Goal: Transaction & Acquisition: Purchase product/service

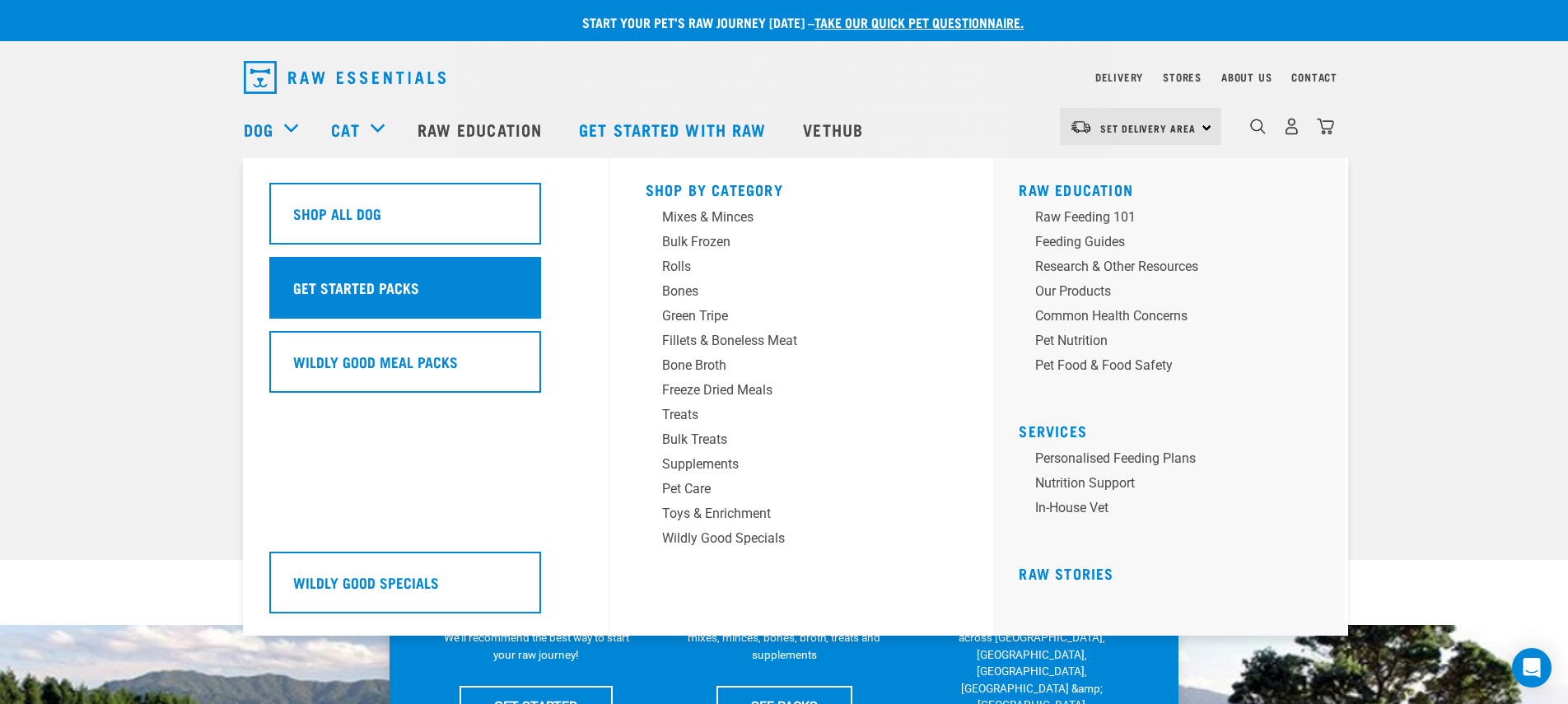
click at [346, 278] on h5 "Get Started Packs" at bounding box center [356, 287] width 126 height 21
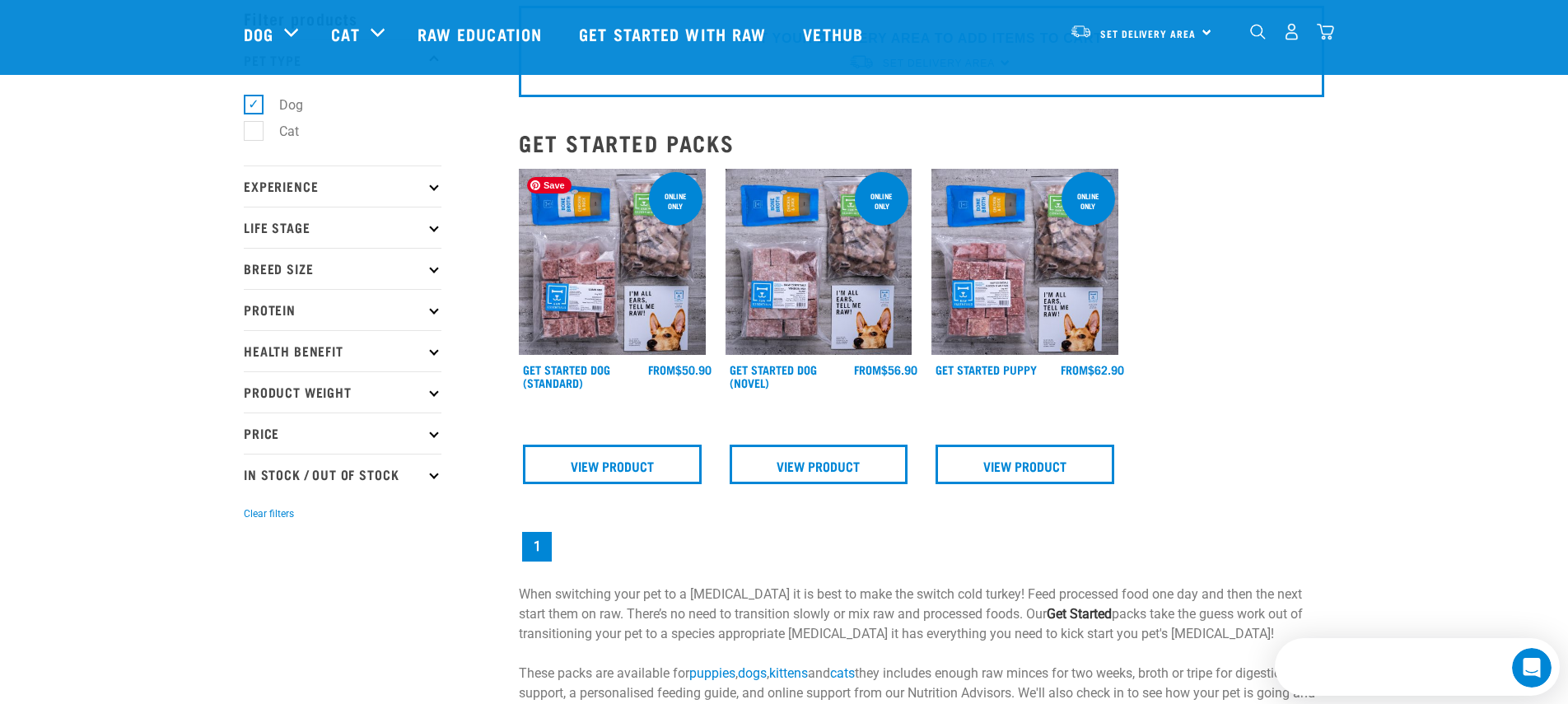
scroll to position [81, 0]
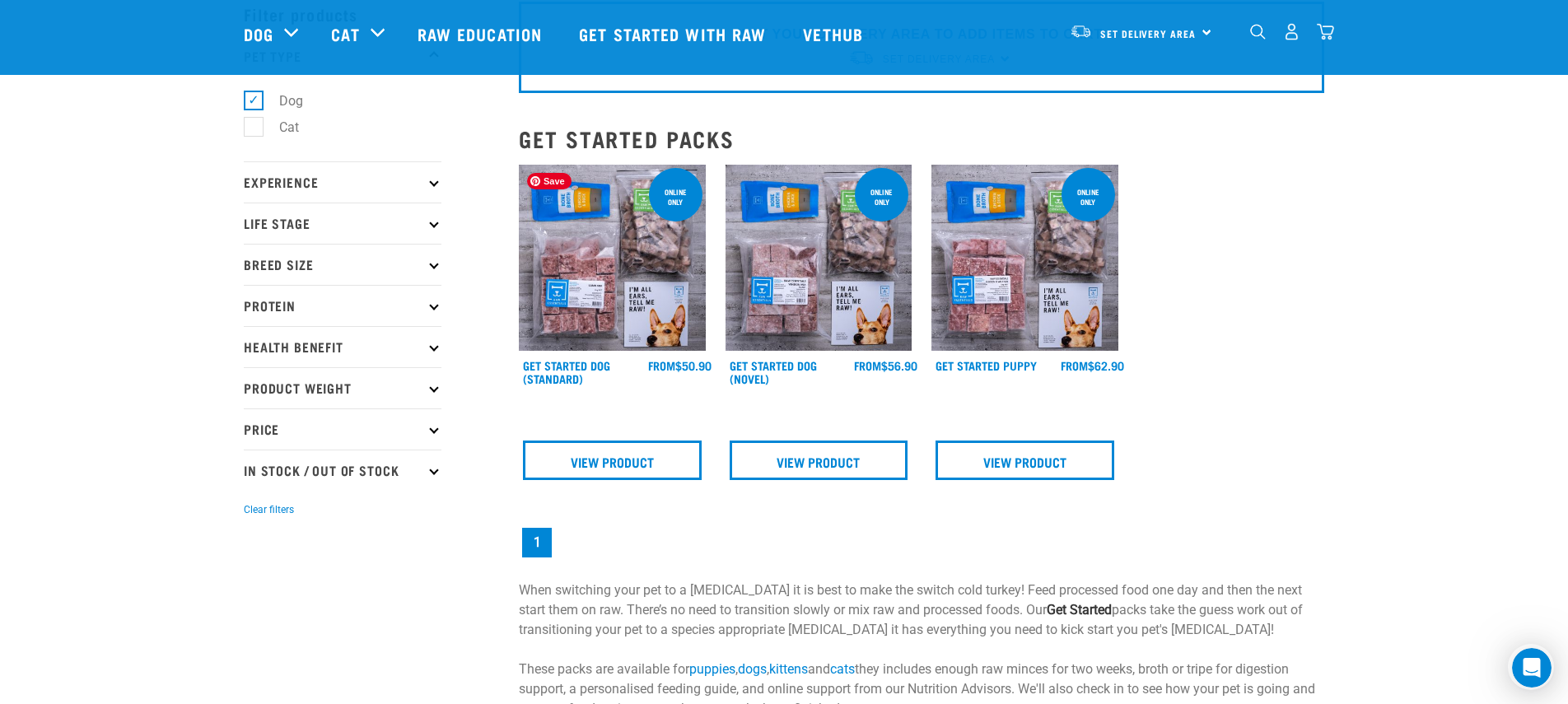
click at [598, 333] on img at bounding box center [612, 258] width 187 height 187
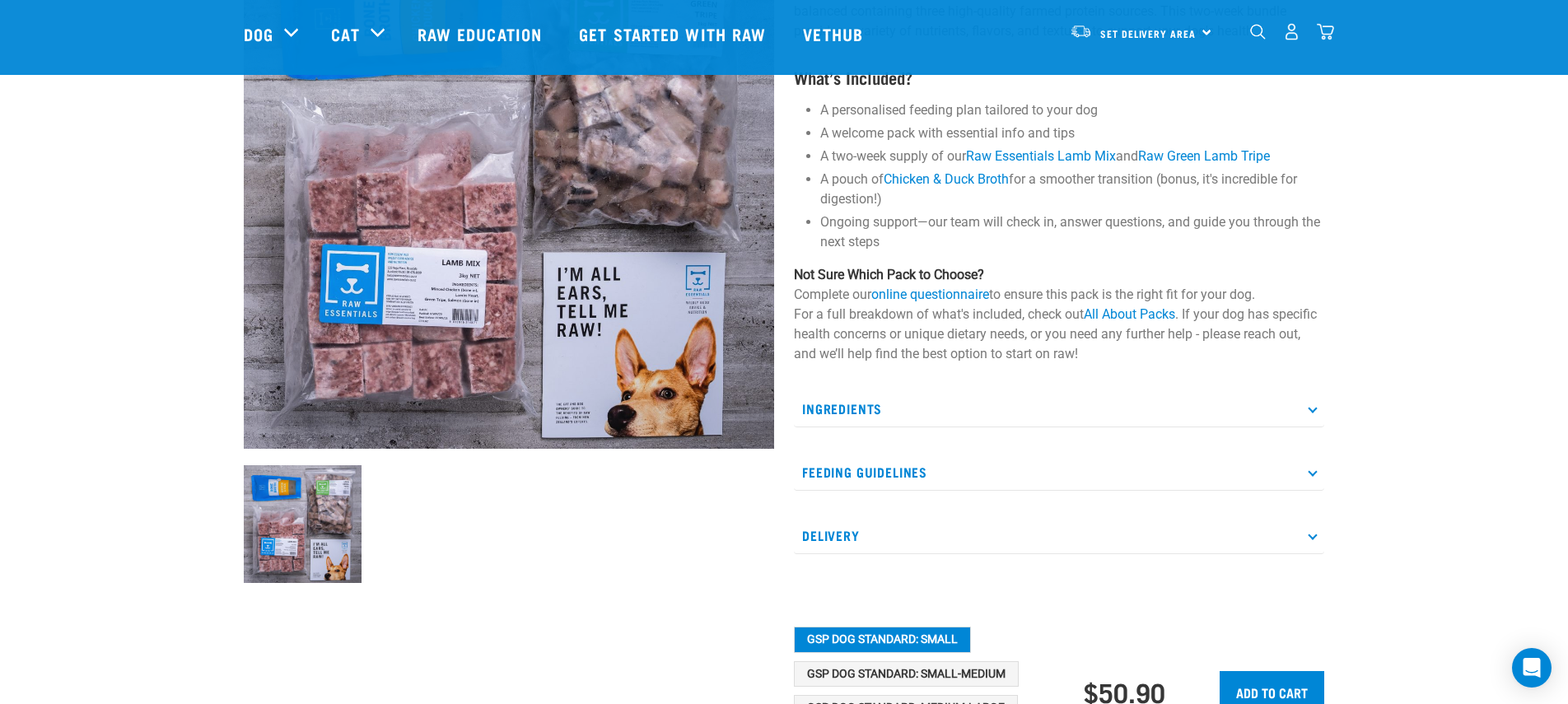
scroll to position [217, 0]
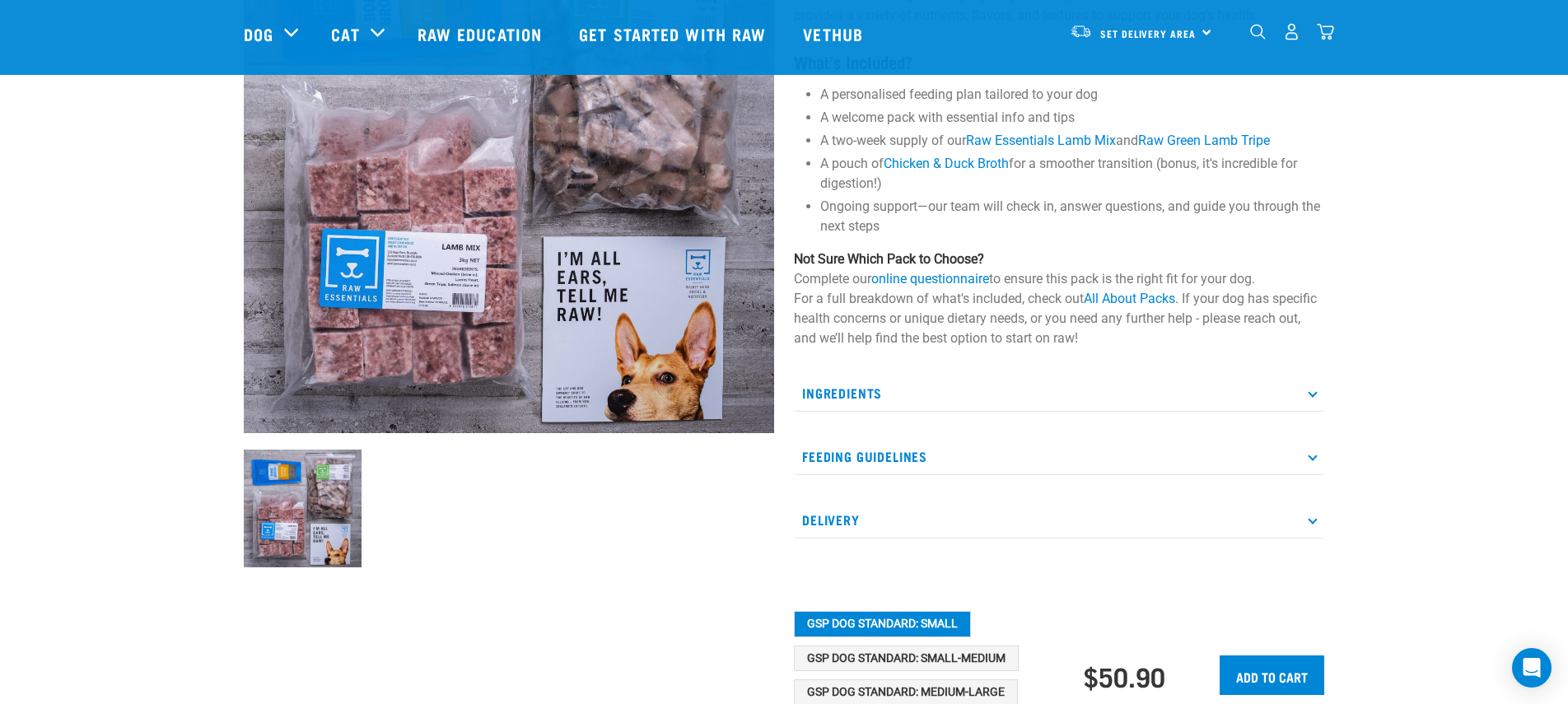
click at [897, 394] on p "Ingredients" at bounding box center [1059, 393] width 530 height 37
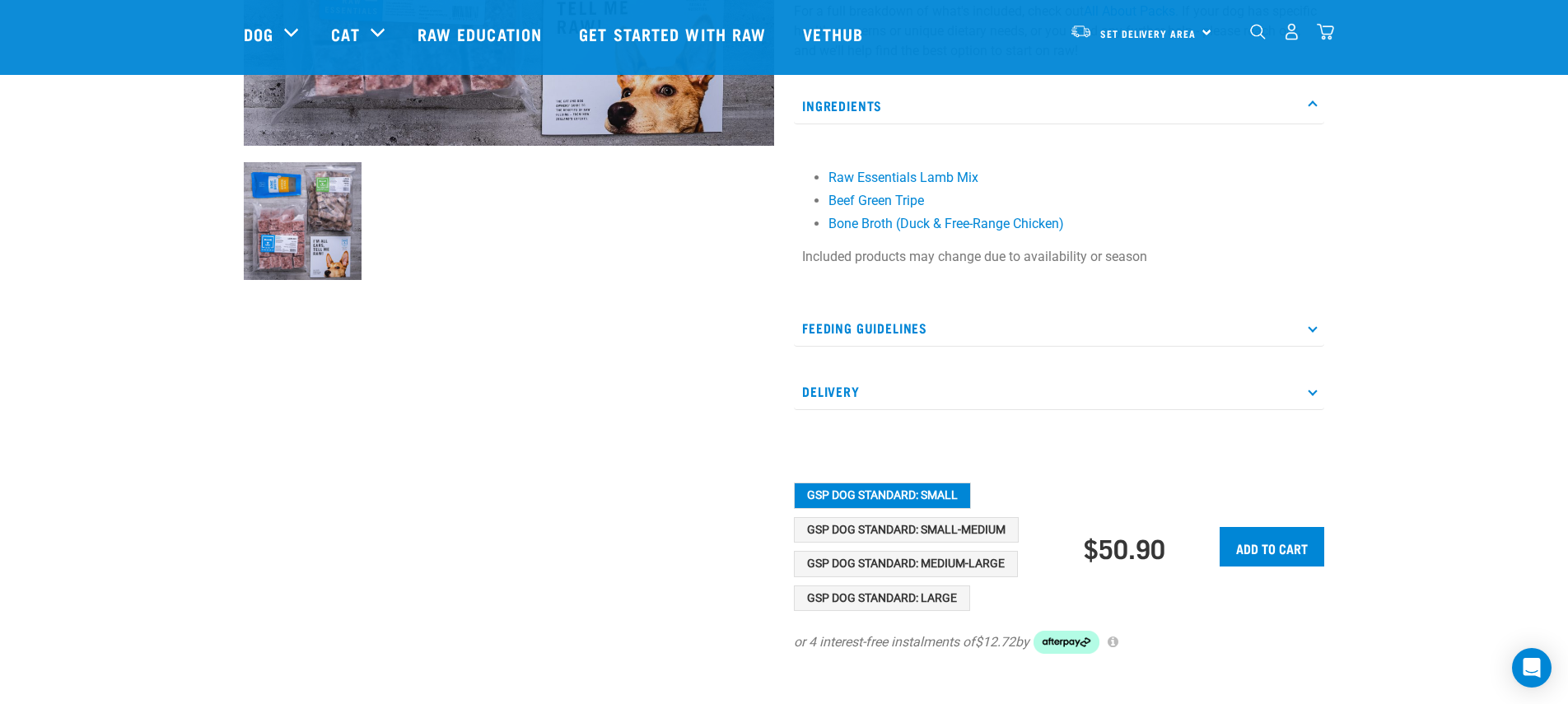
scroll to position [529, 0]
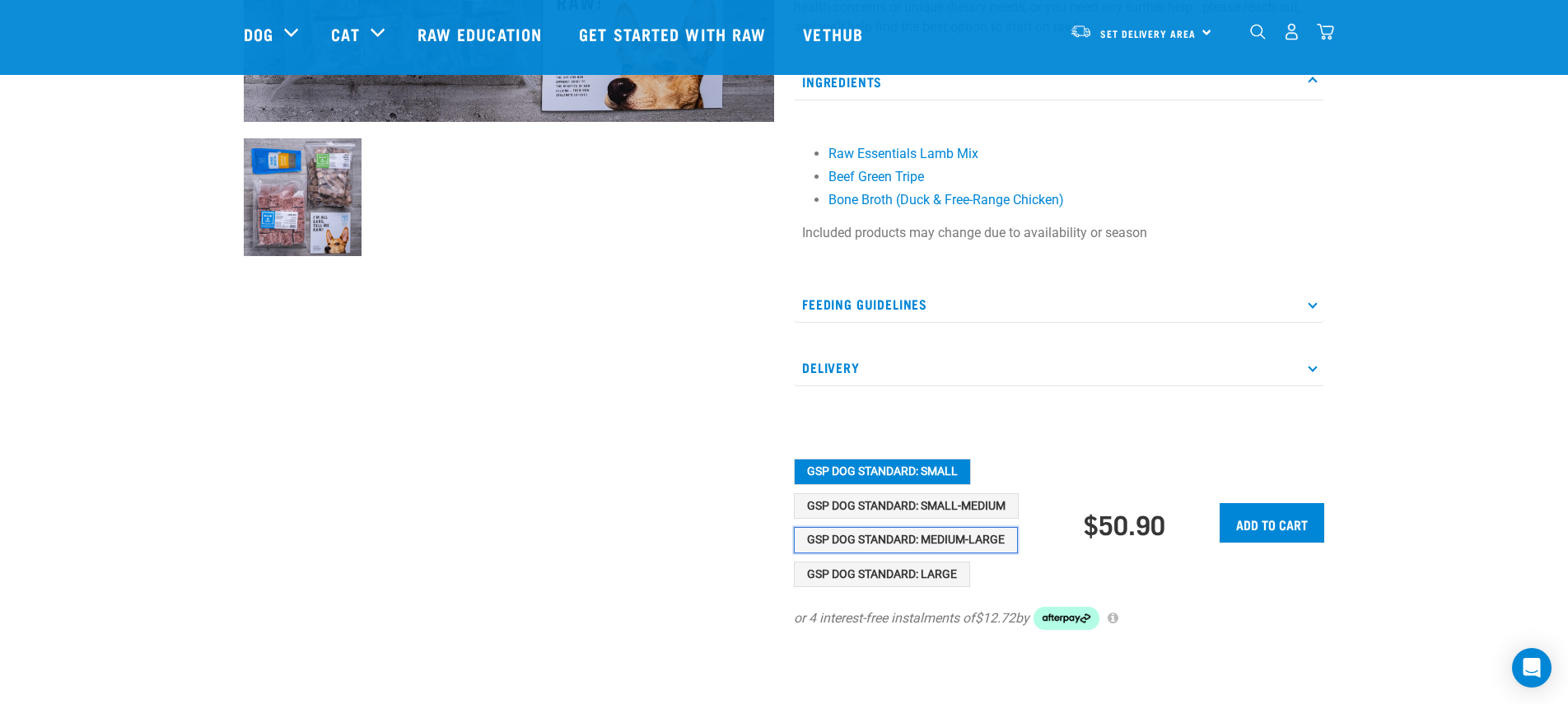
click at [889, 545] on button "GSP Dog Standard: Medium-Large" at bounding box center [906, 540] width 224 height 27
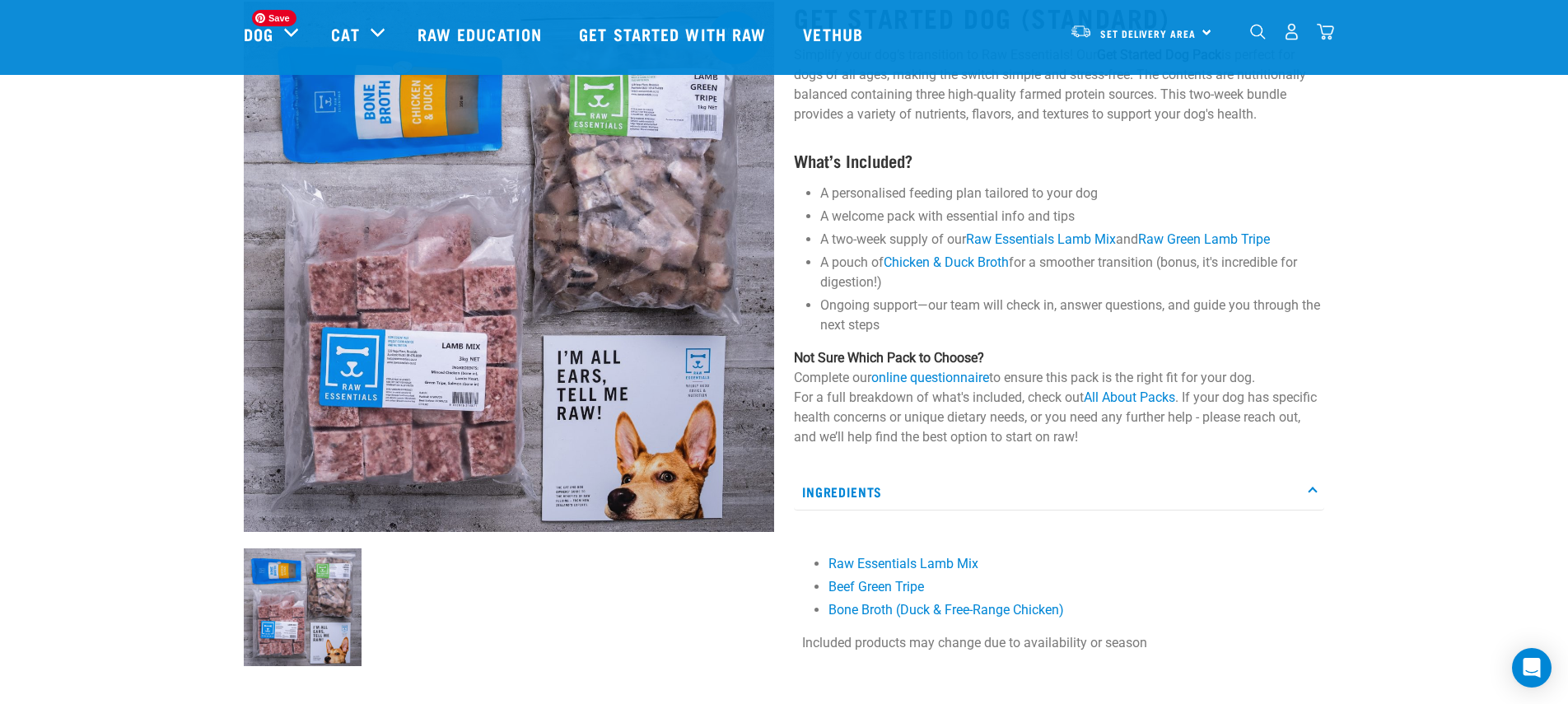
scroll to position [112, 0]
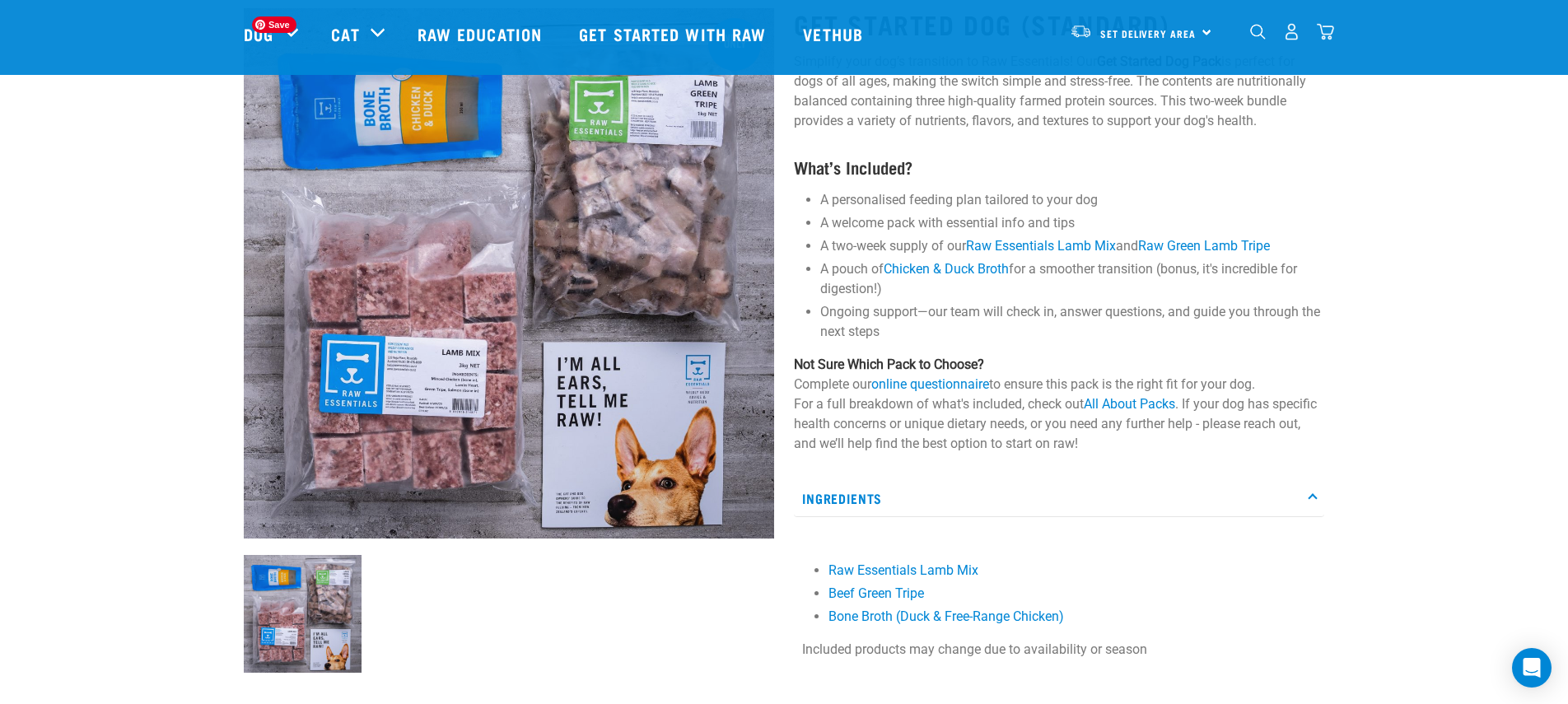
click at [444, 364] on img at bounding box center [509, 274] width 530 height 531
click at [911, 385] on link "online questionnaire" at bounding box center [930, 384] width 118 height 15
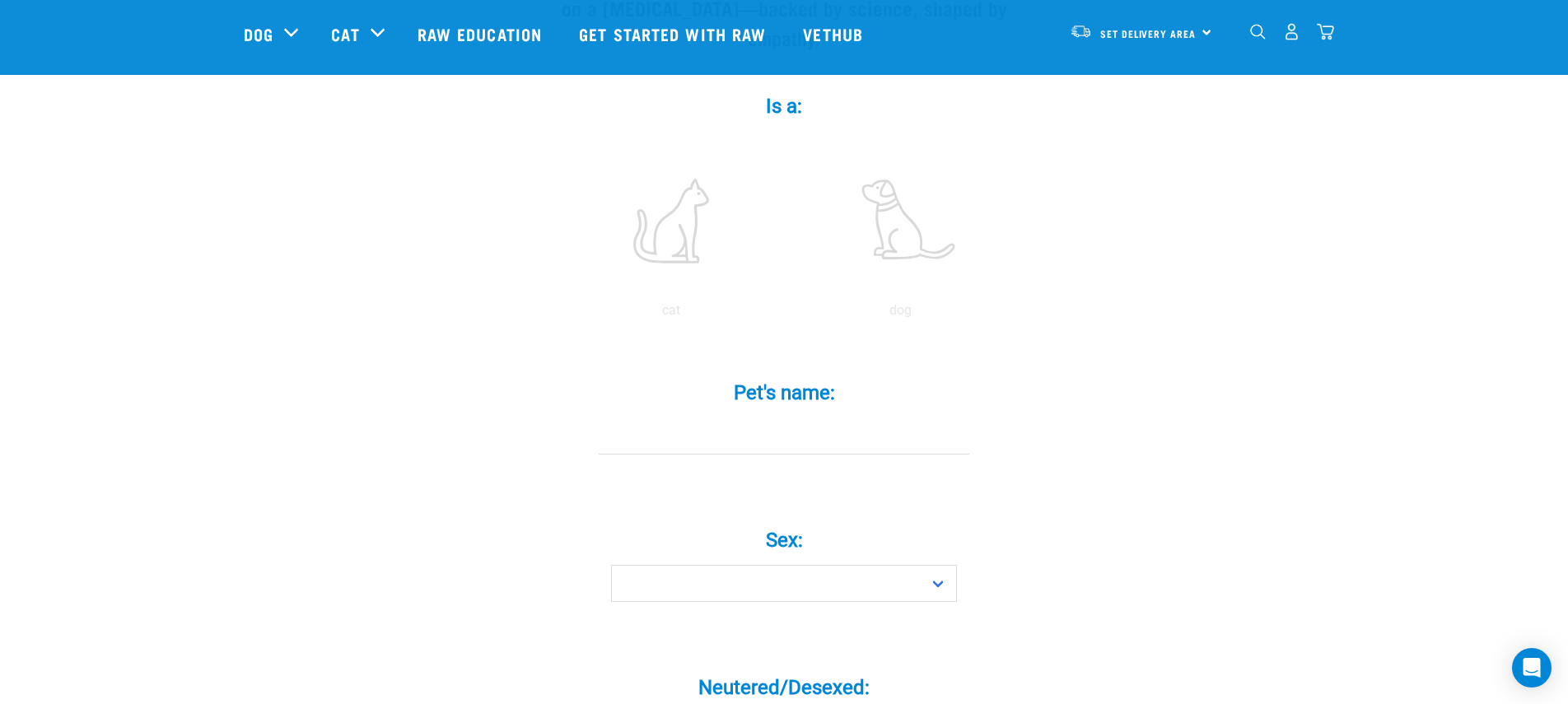
scroll to position [295, 0]
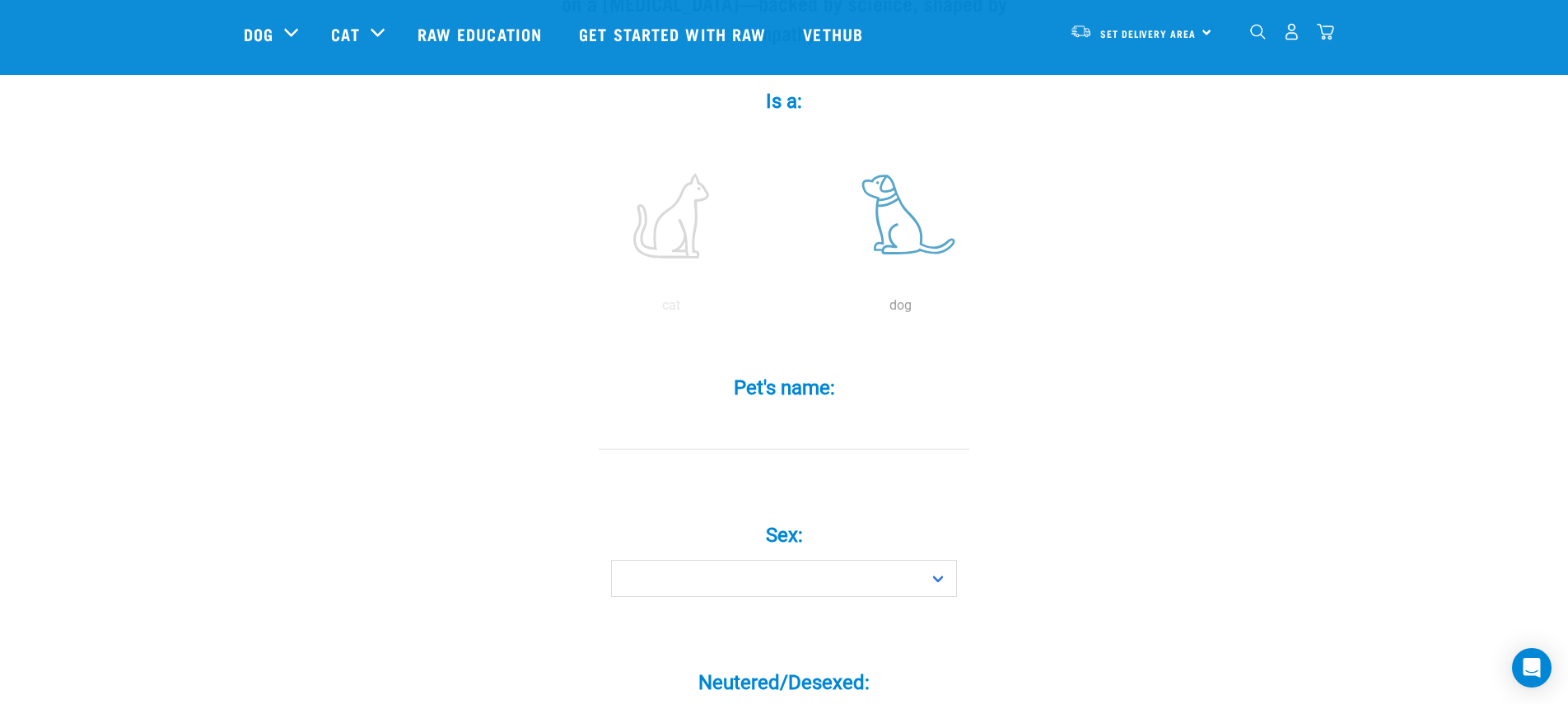
click at [898, 194] on label at bounding box center [900, 216] width 222 height 140
click at [786, 309] on input "radio" at bounding box center [786, 309] width 0 height 0
click at [804, 413] on input "Pet's name: *" at bounding box center [783, 431] width 370 height 37
type input "george"
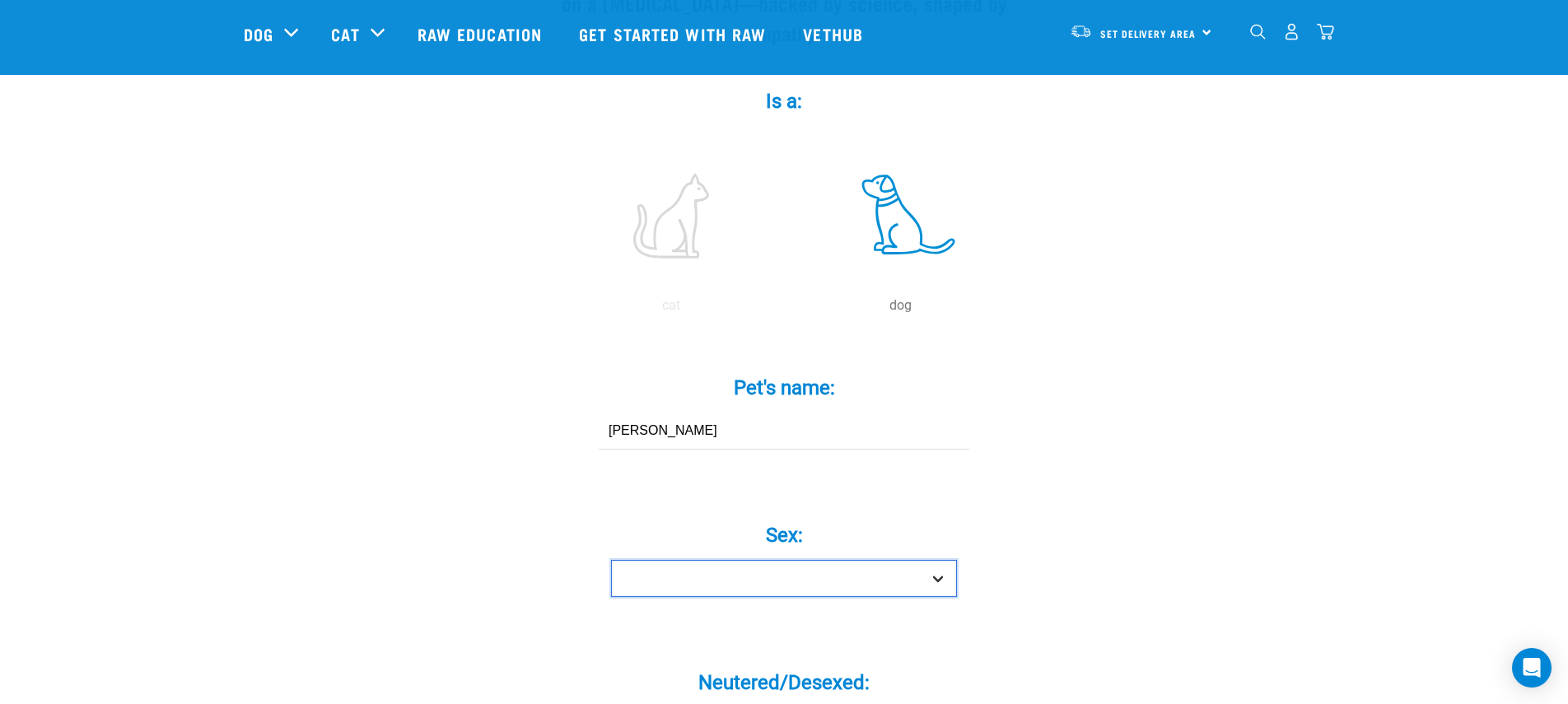
click at [748, 560] on select "Boy Girl" at bounding box center [783, 579] width 346 height 37
select select "boy"
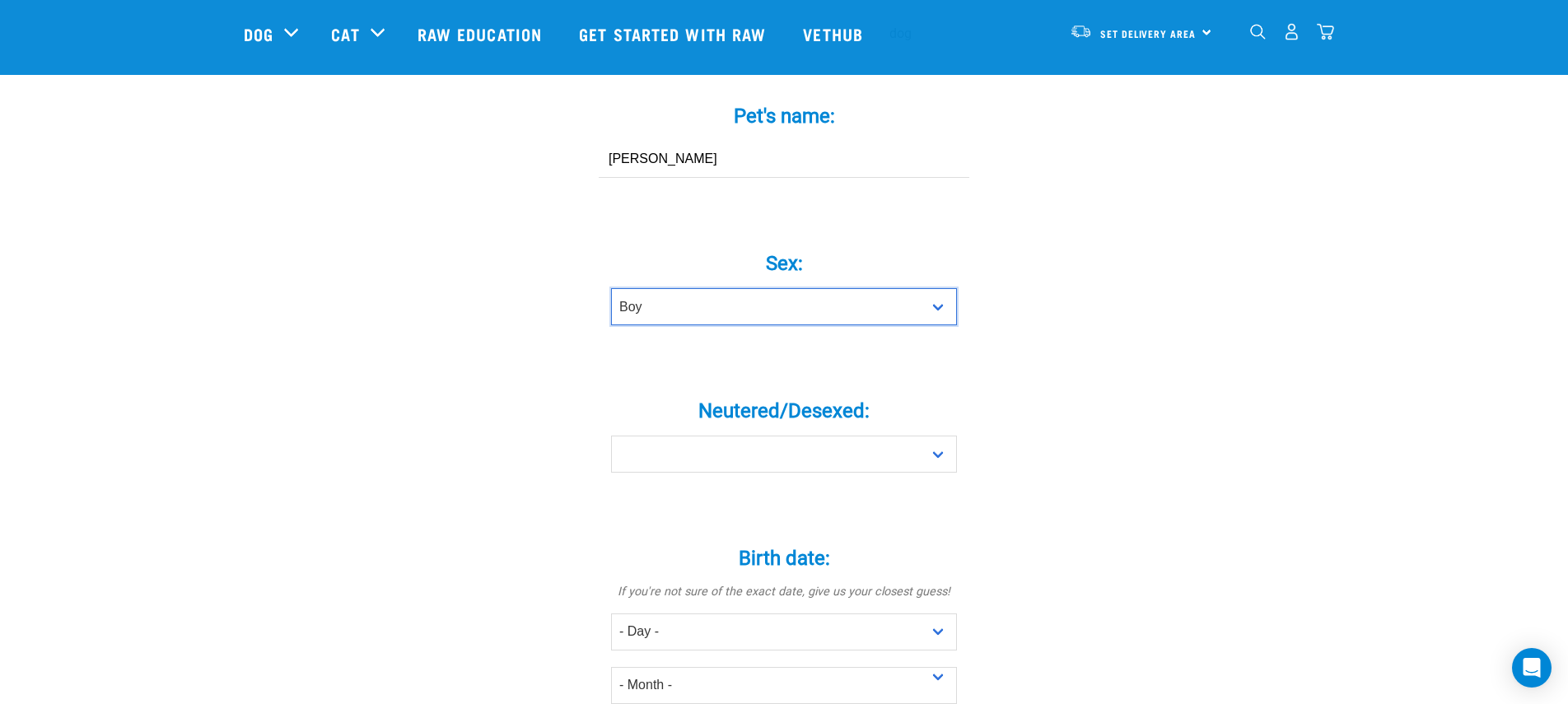
scroll to position [606, 0]
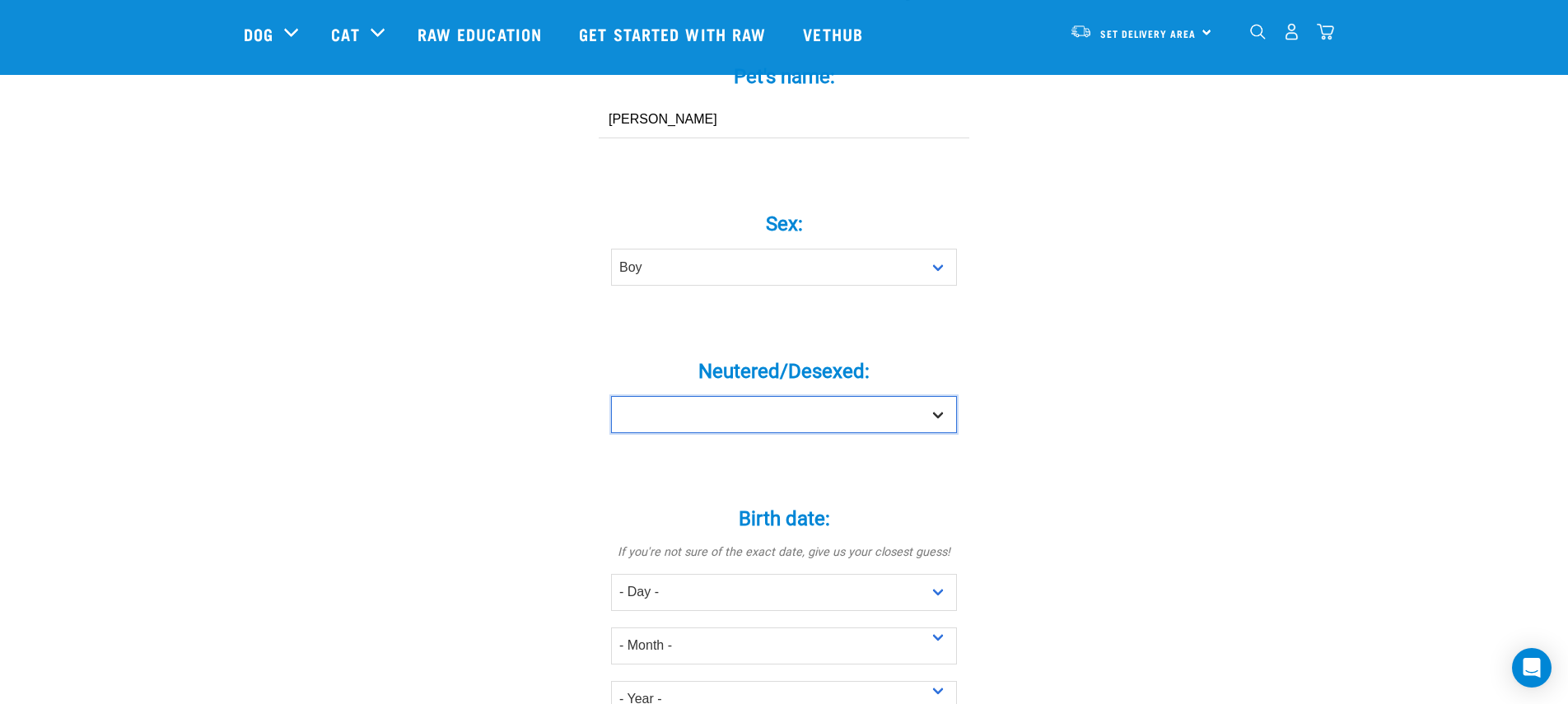
click at [815, 397] on select "Yes No" at bounding box center [783, 415] width 346 height 37
select select "yes"
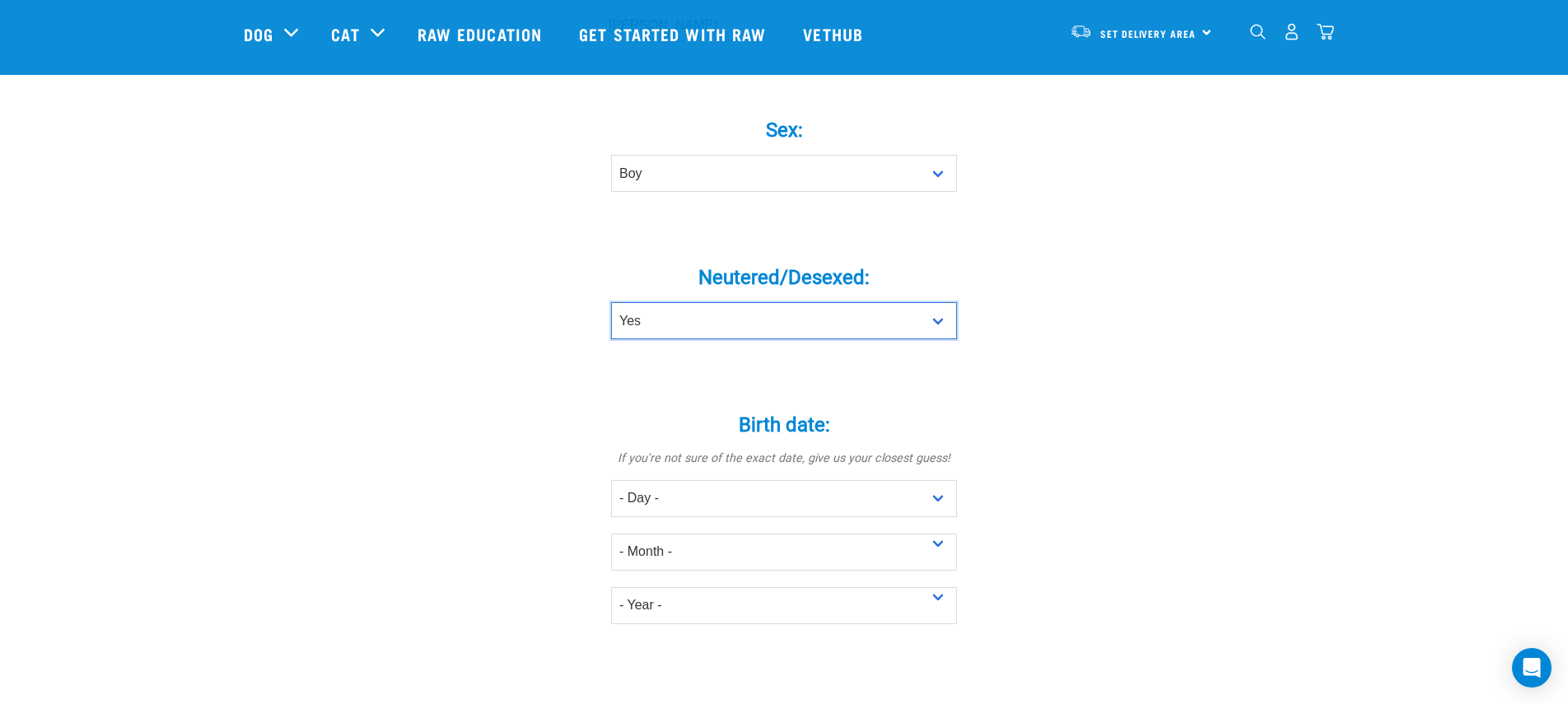
scroll to position [841, 0]
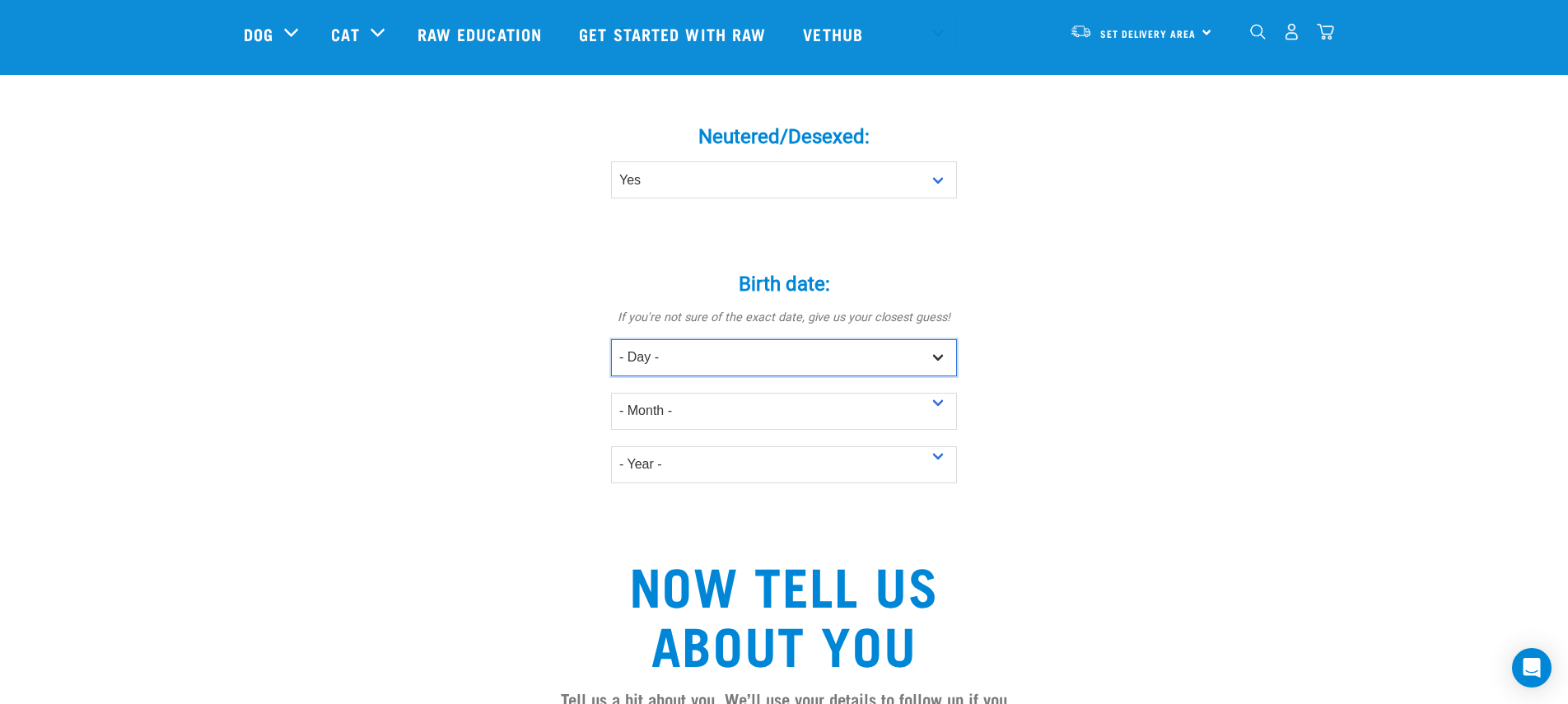
click at [699, 339] on select "- Day - 1 2 3 4 5 6 7 8 9 10 11 12 13 14 15 16 17 18 19 20 21 22 23 24 25 26 27" at bounding box center [783, 357] width 346 height 37
select select "7"
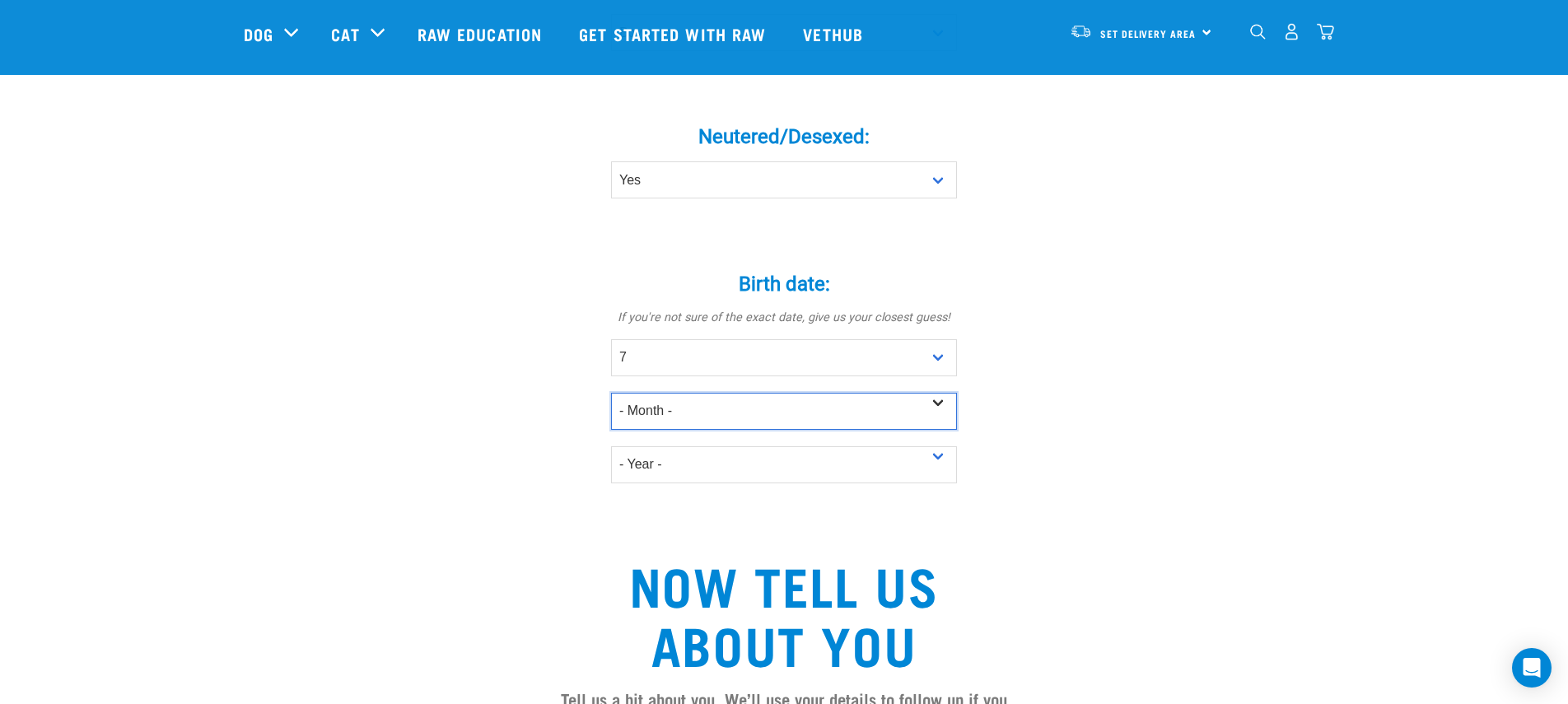
click at [737, 393] on select "- Month - January February March April May June July August September October N…" at bounding box center [783, 411] width 346 height 37
select select "December"
click at [820, 446] on select "- Year - 2025 2024 2023 2022 2021 2020 2019 2018 2017 2016 2015 2014 2013 2012" at bounding box center [783, 465] width 346 height 37
select select "2013"
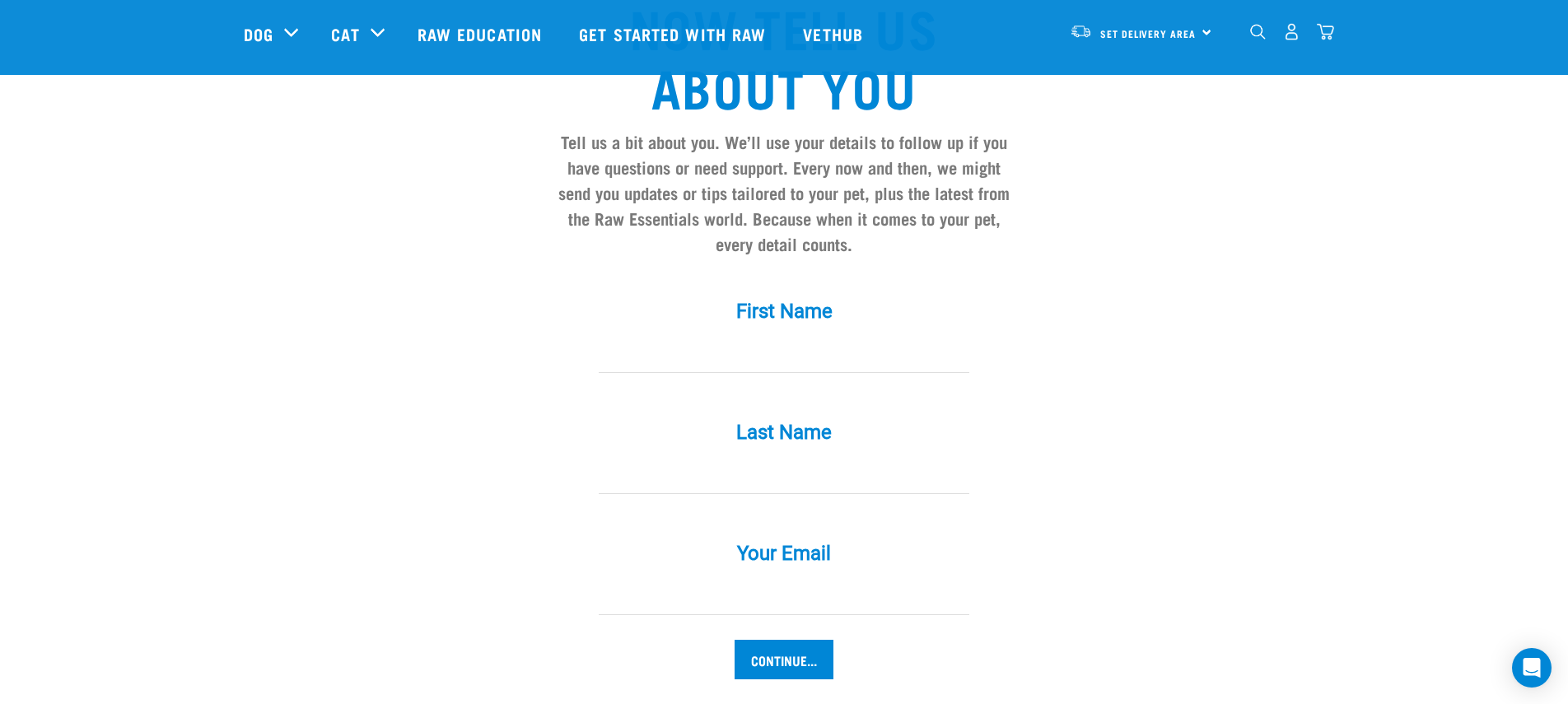
scroll to position [1404, 0]
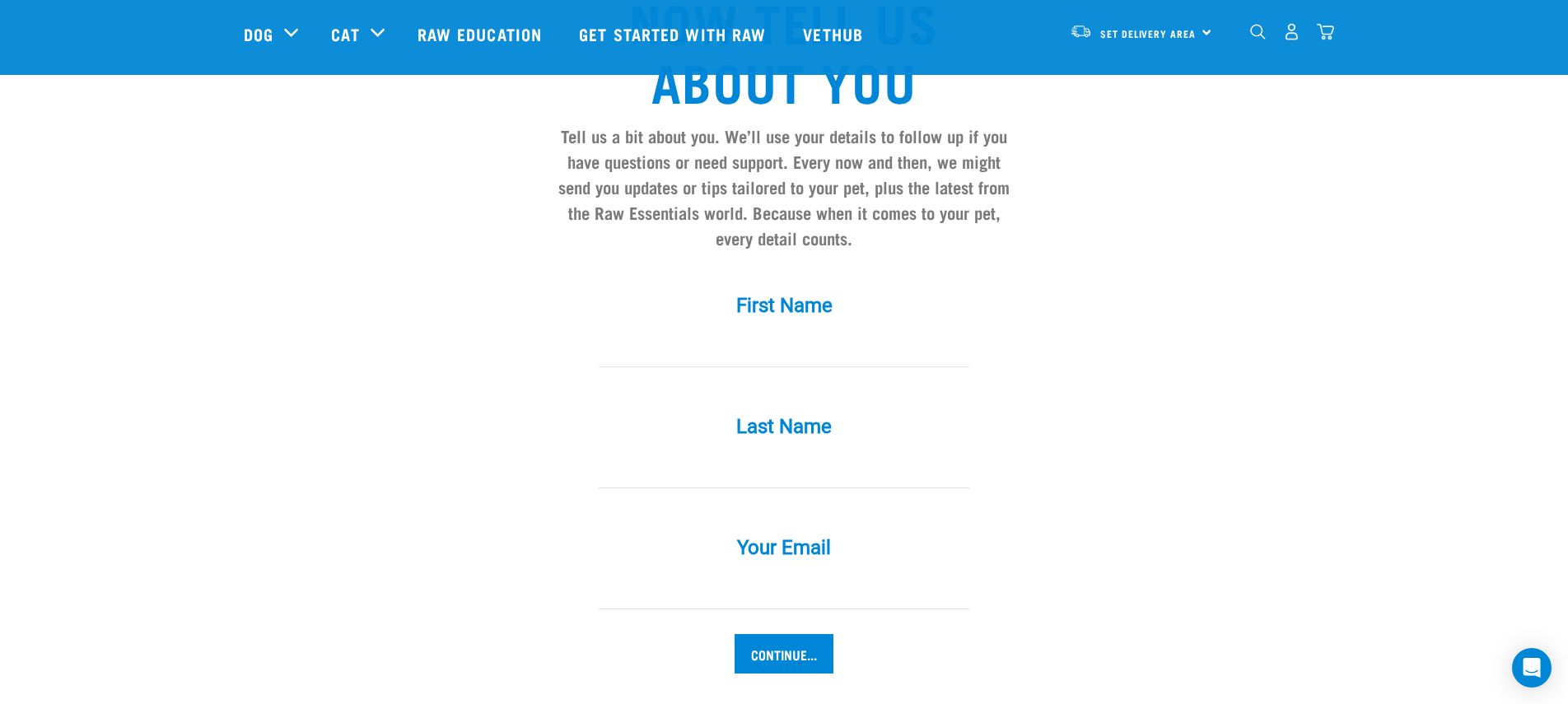
click at [844, 330] on input "First Name *" at bounding box center [783, 349] width 370 height 37
type input "Lauren"
type input "Puttick"
type input "lwaltersputtick@gmail.com"
click at [734, 634] on input "Continue..." at bounding box center [783, 653] width 99 height 39
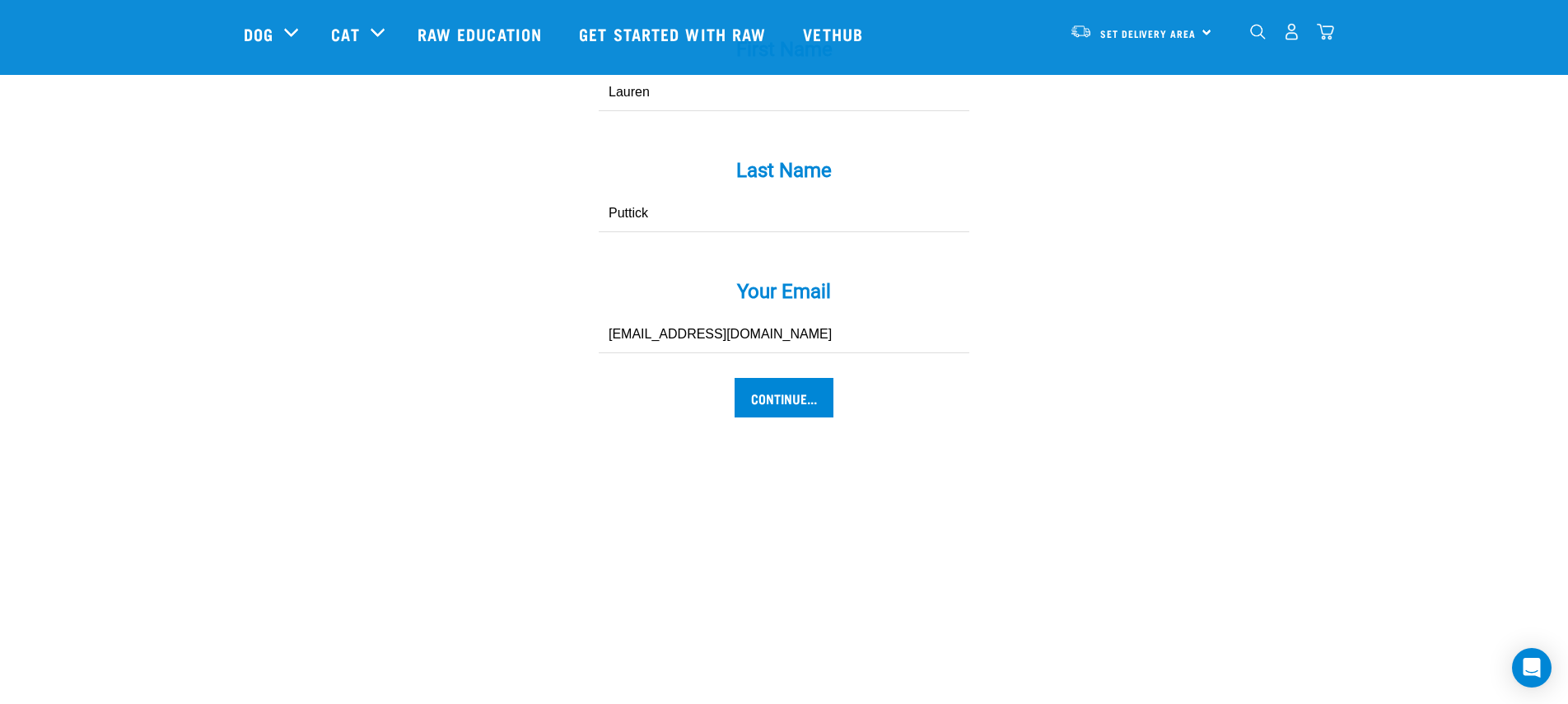
scroll to position [1657, 0]
click at [793, 382] on input "Continue..." at bounding box center [783, 401] width 99 height 39
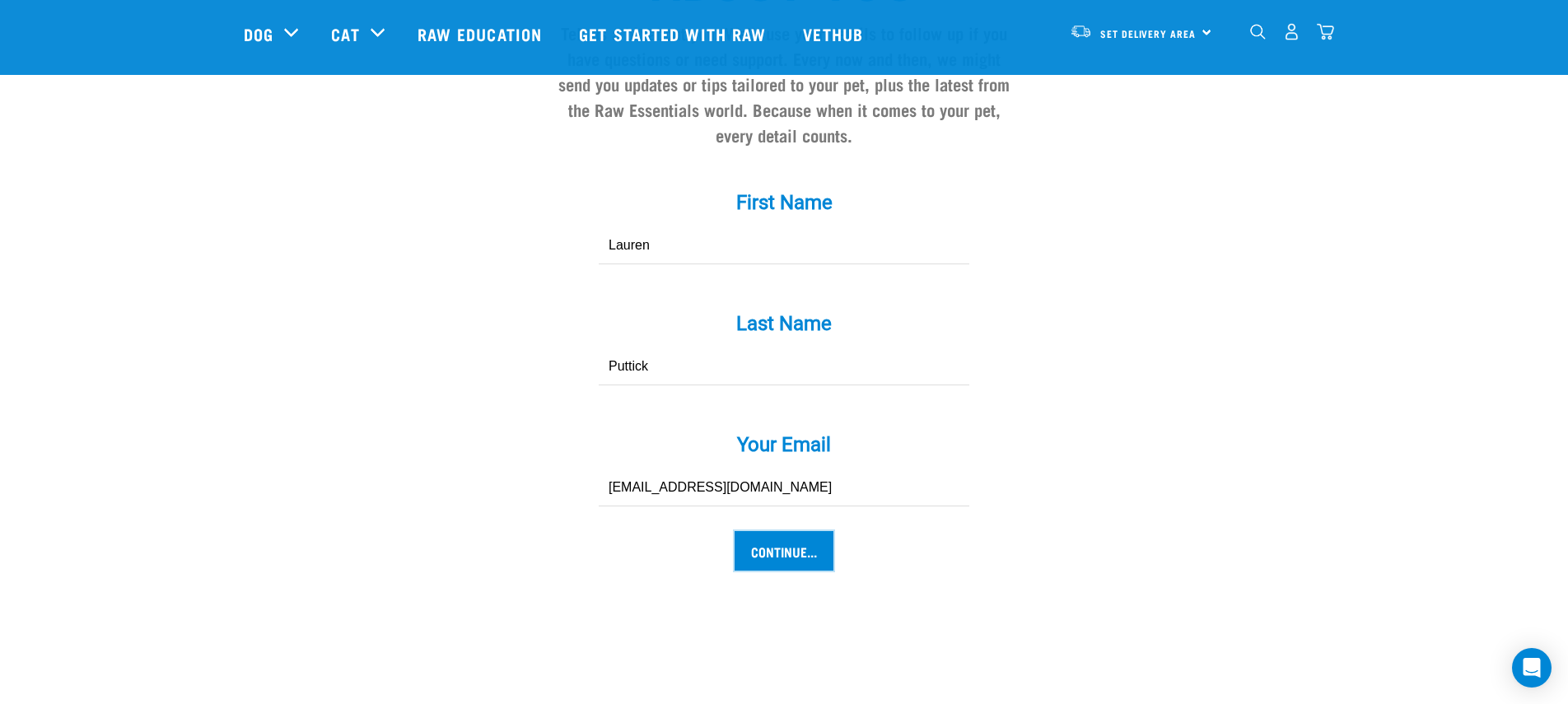
scroll to position [1506, 0]
click at [768, 533] on input "Continue..." at bounding box center [783, 552] width 99 height 39
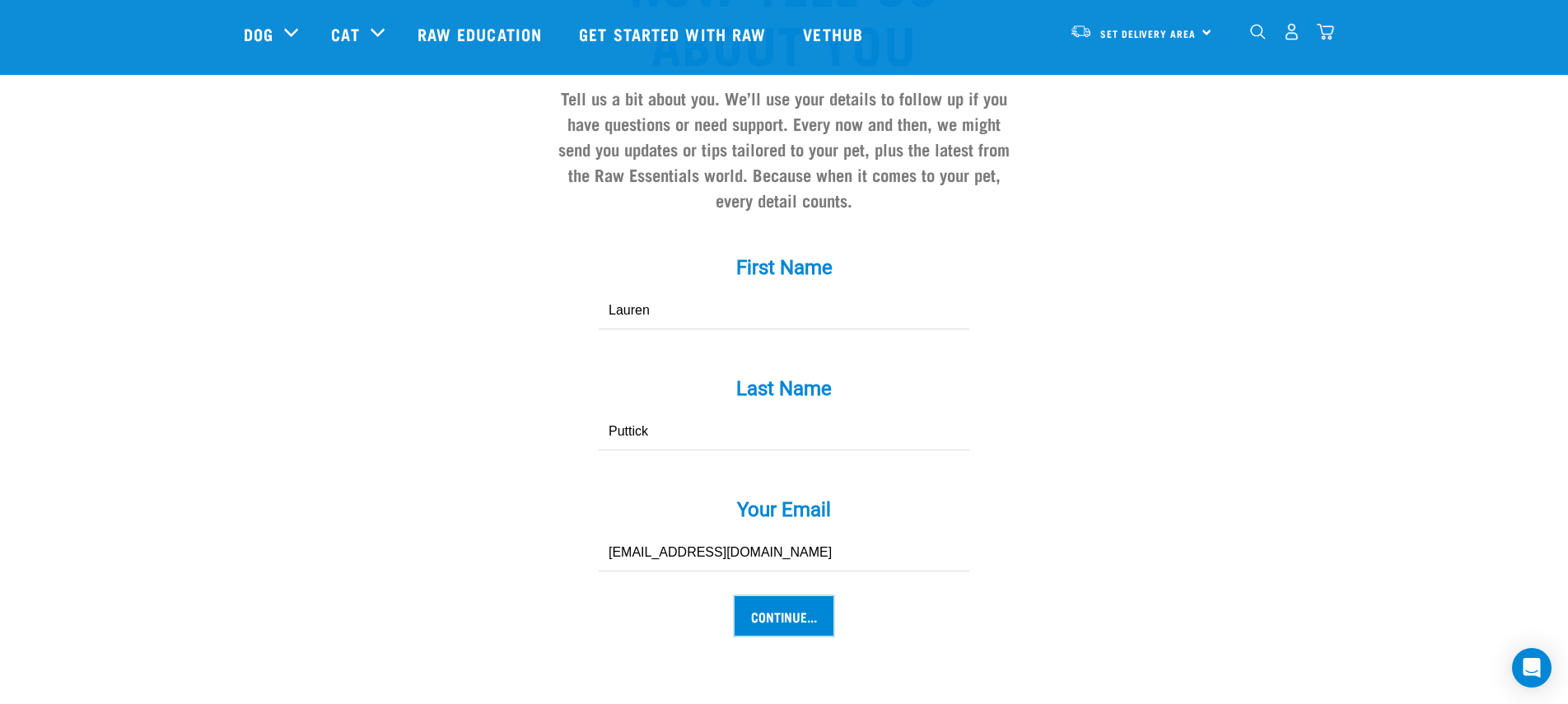
scroll to position [1495, 0]
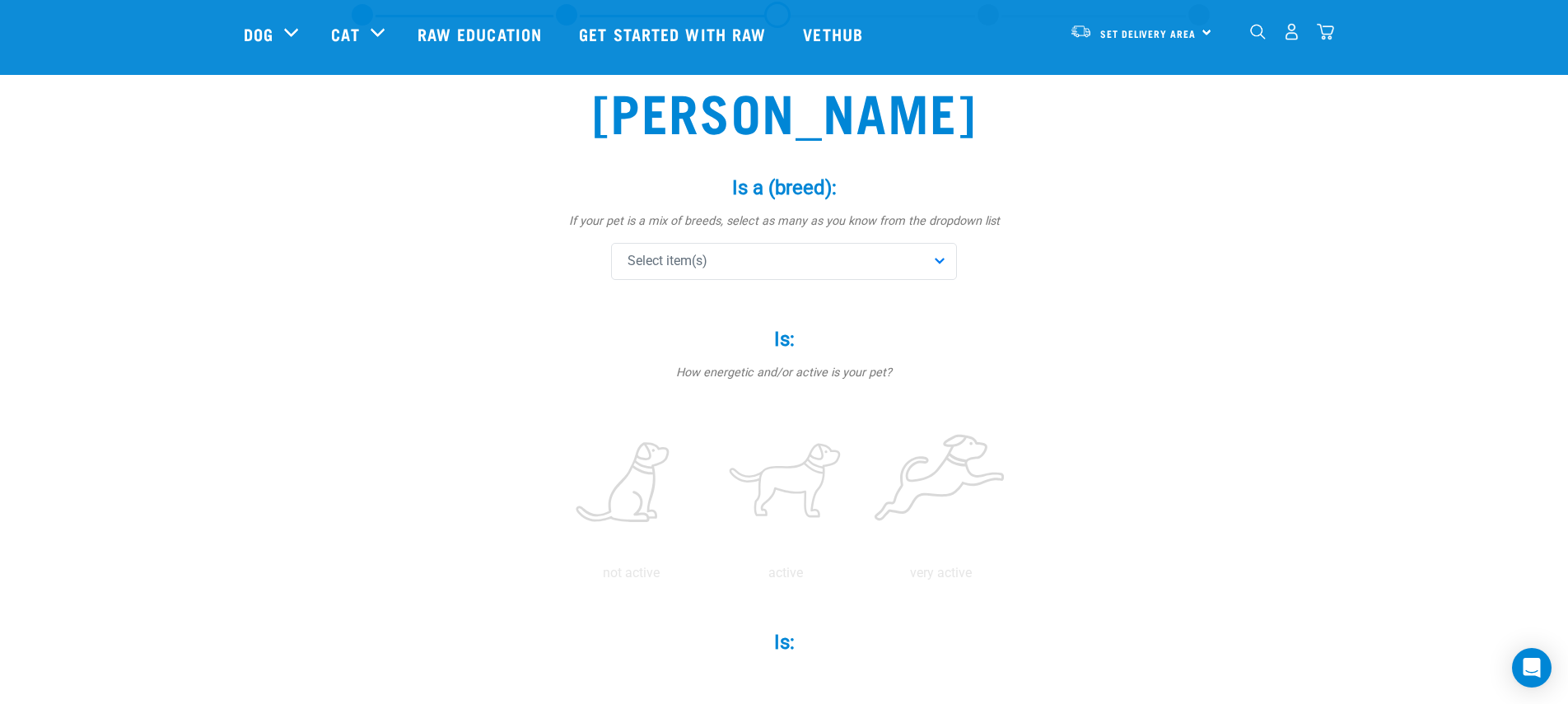
scroll to position [87, 0]
click at [868, 251] on div "Select item(s)" at bounding box center [783, 259] width 346 height 37
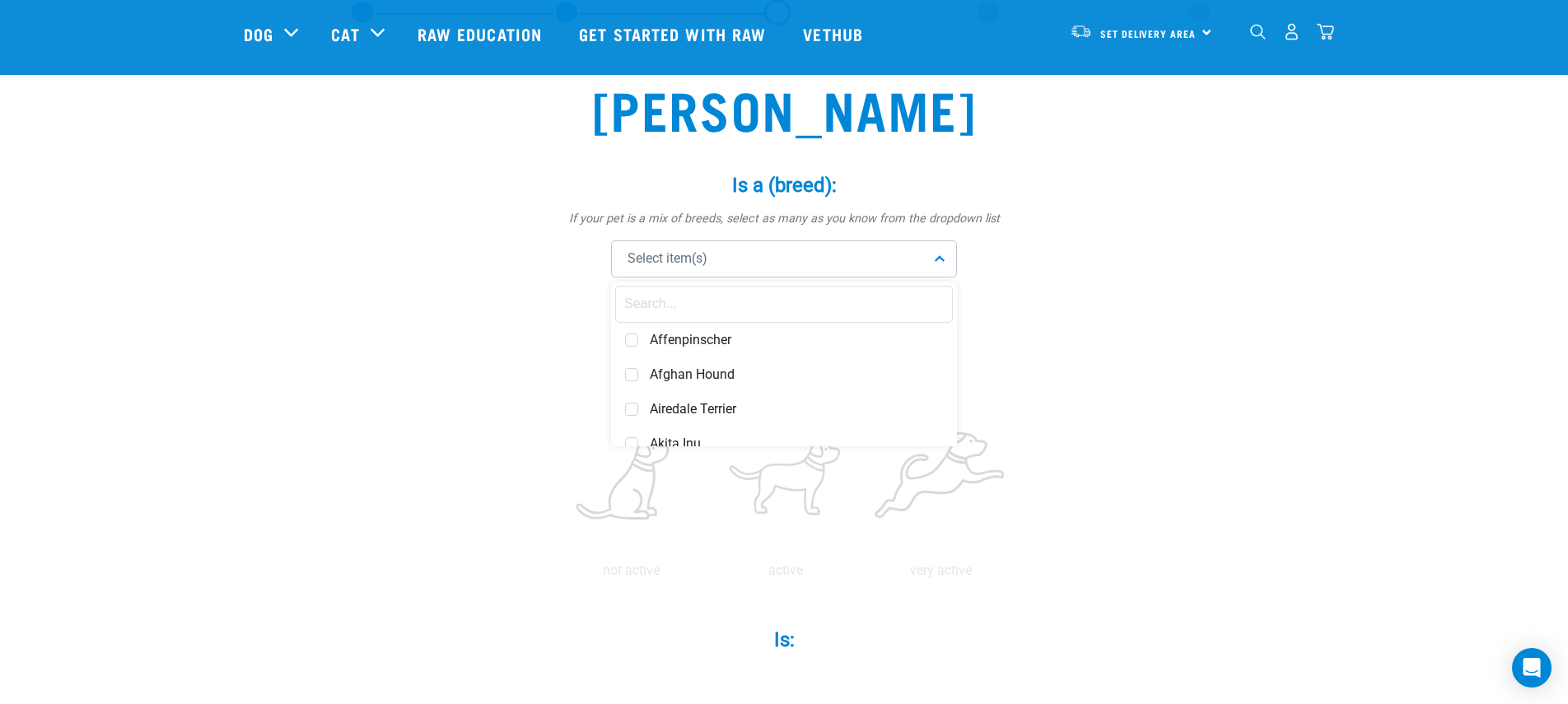
click at [848, 304] on input "text" at bounding box center [783, 304] width 338 height 37
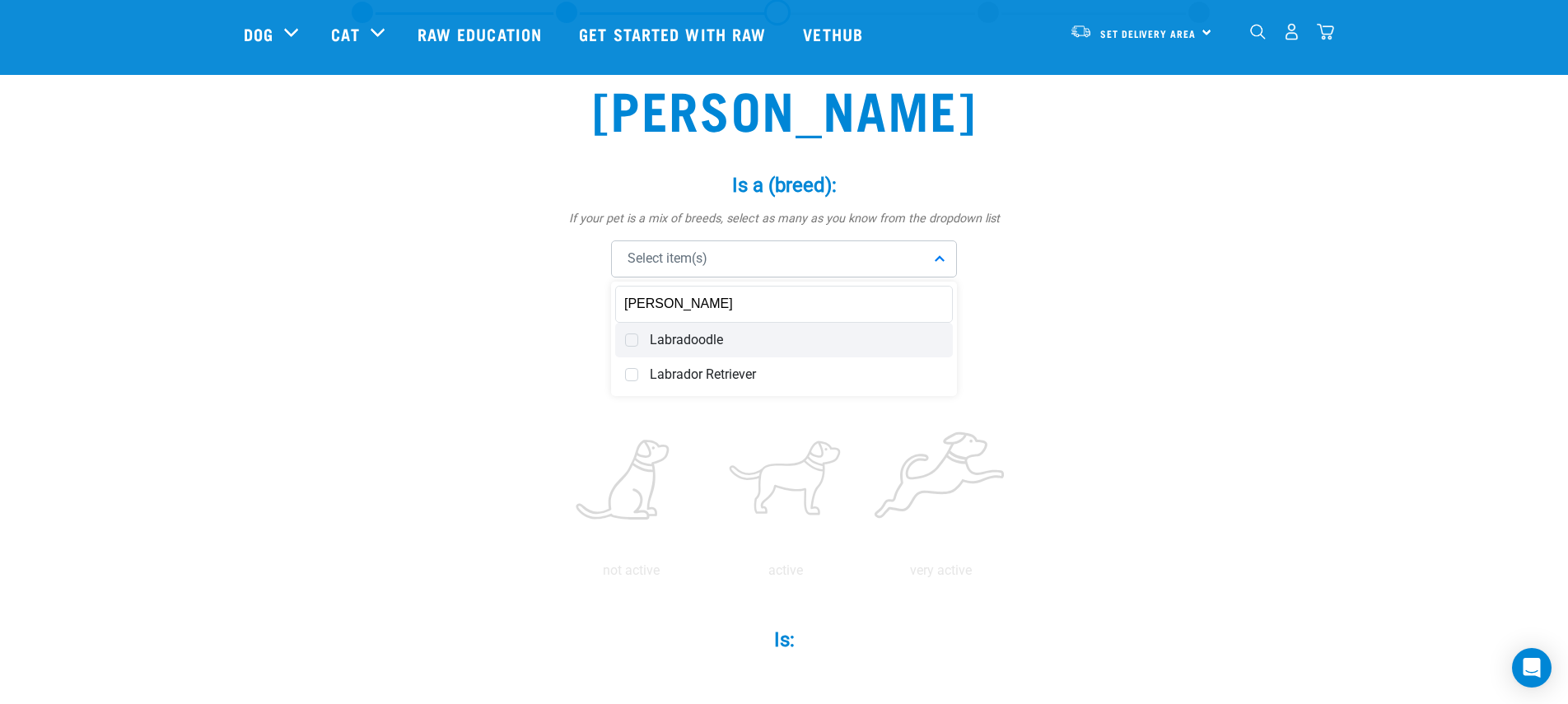
type input "[PERSON_NAME]"
click at [806, 343] on span "Labradoodle" at bounding box center [796, 340] width 293 height 16
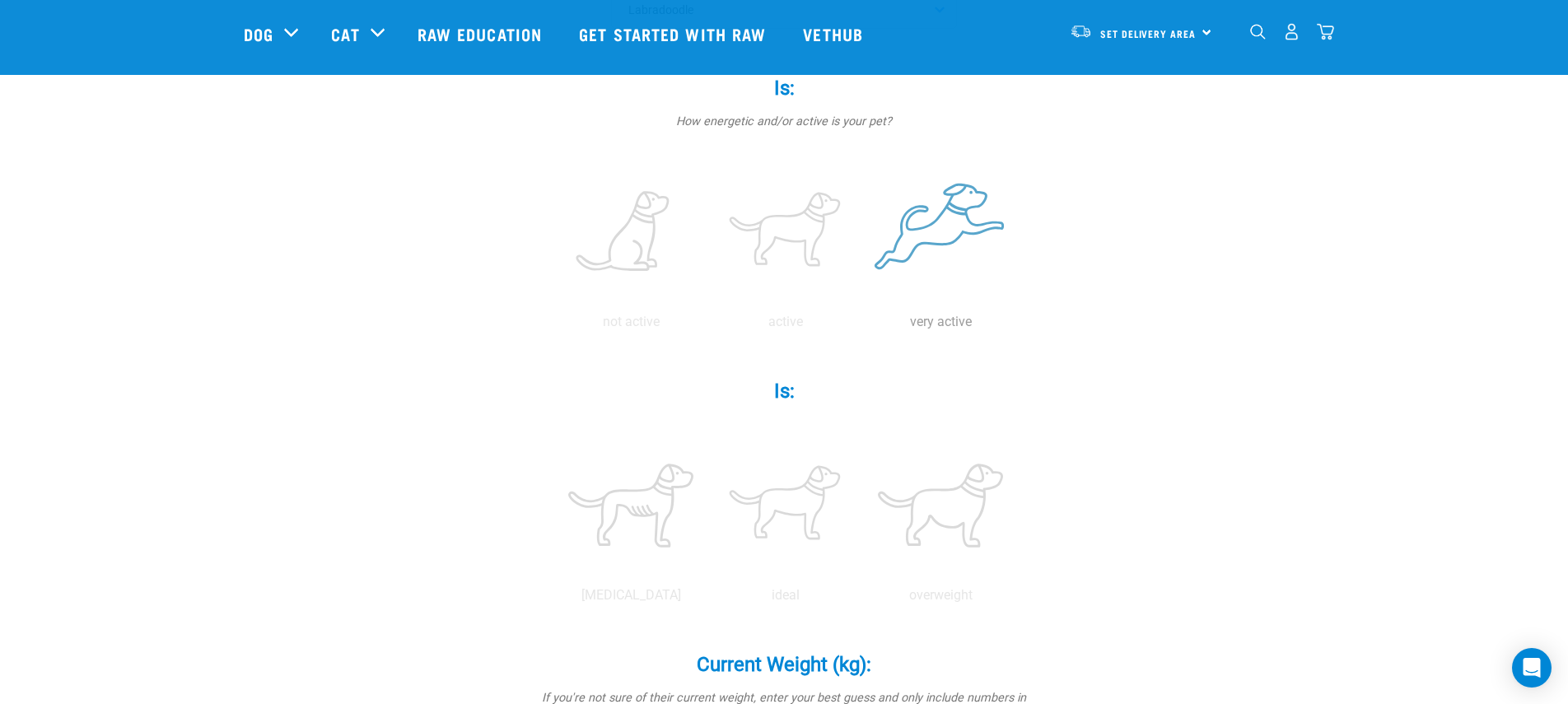
scroll to position [338, 0]
click at [816, 210] on label at bounding box center [785, 231] width 148 height 140
click at [708, 325] on input "radio" at bounding box center [708, 325] width 0 height 0
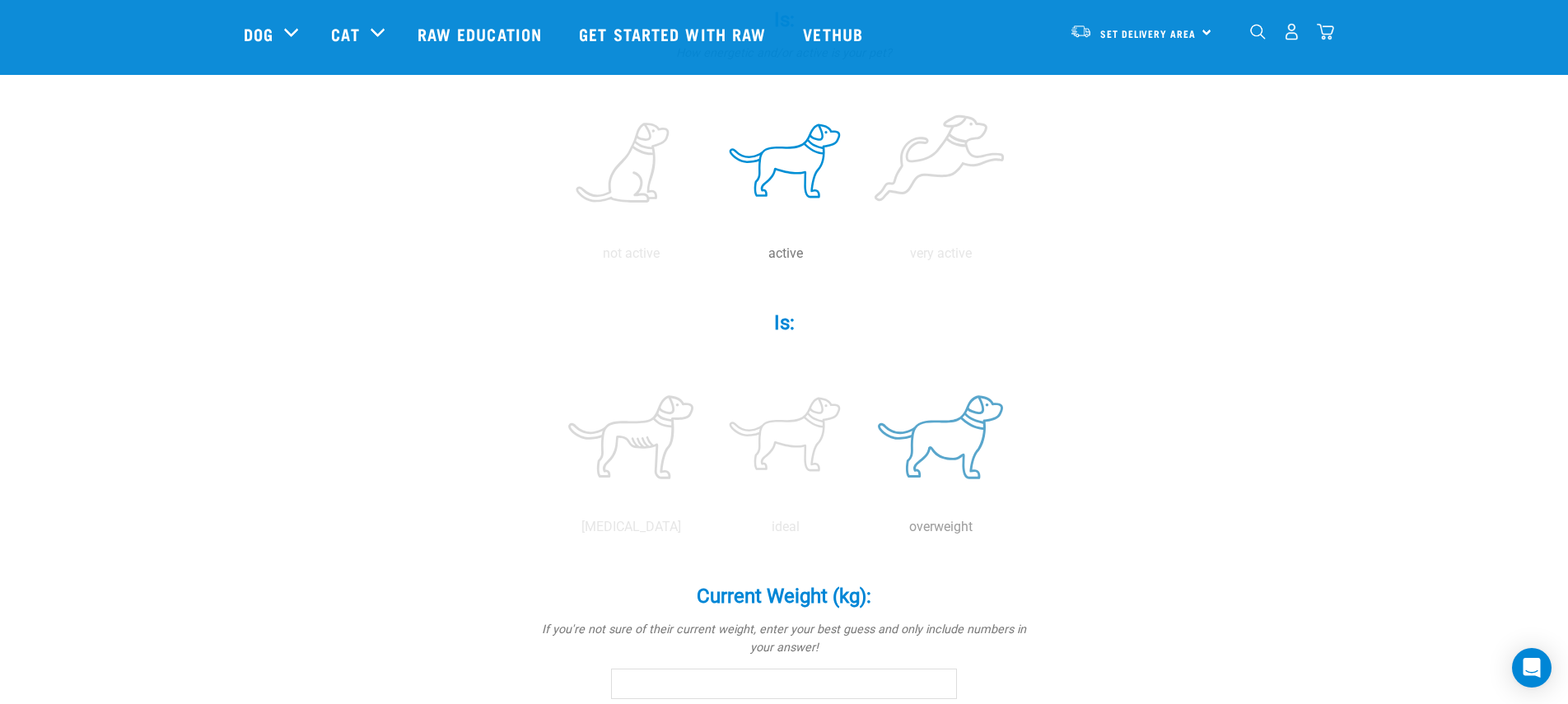
scroll to position [408, 0]
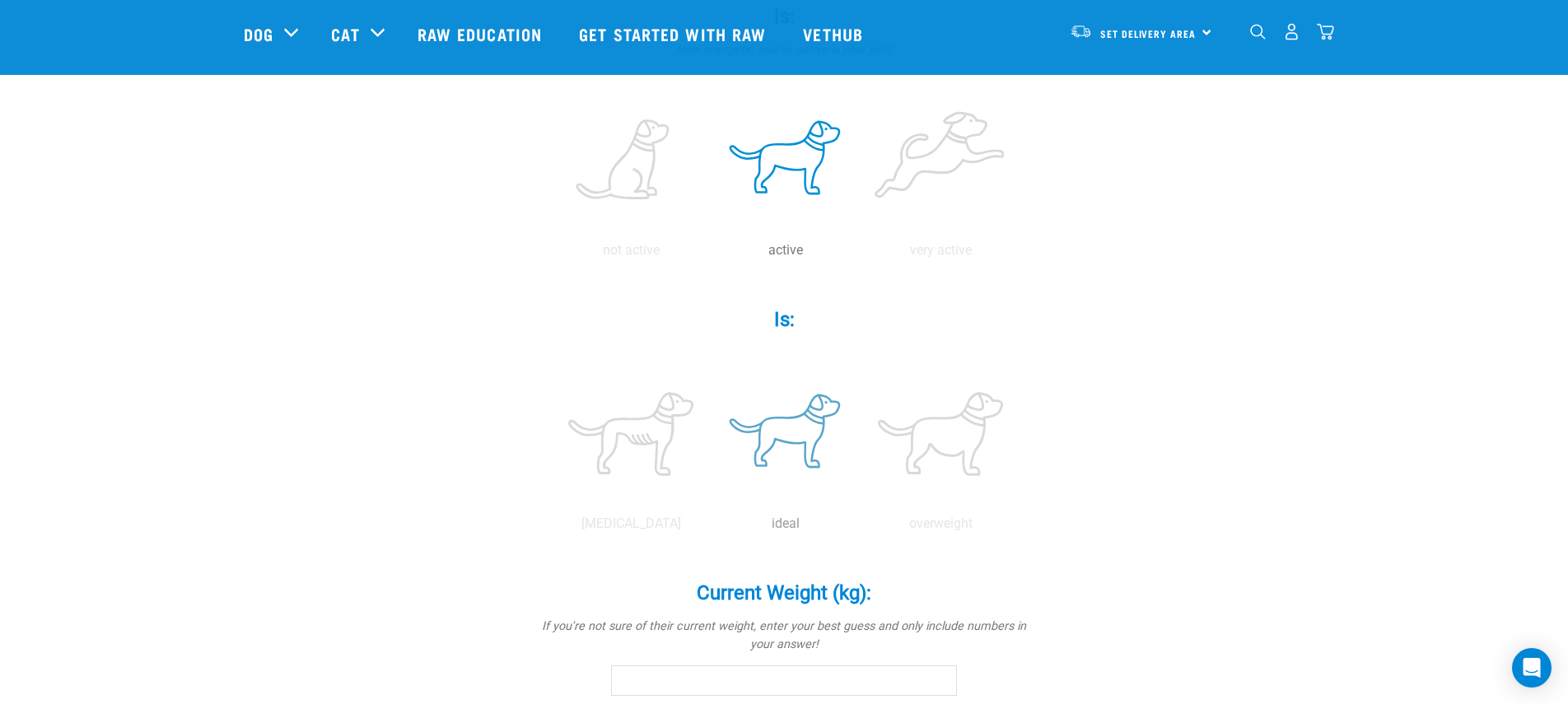
click at [767, 435] on label at bounding box center [785, 434] width 148 height 140
click at [708, 528] on input "radio" at bounding box center [708, 528] width 0 height 0
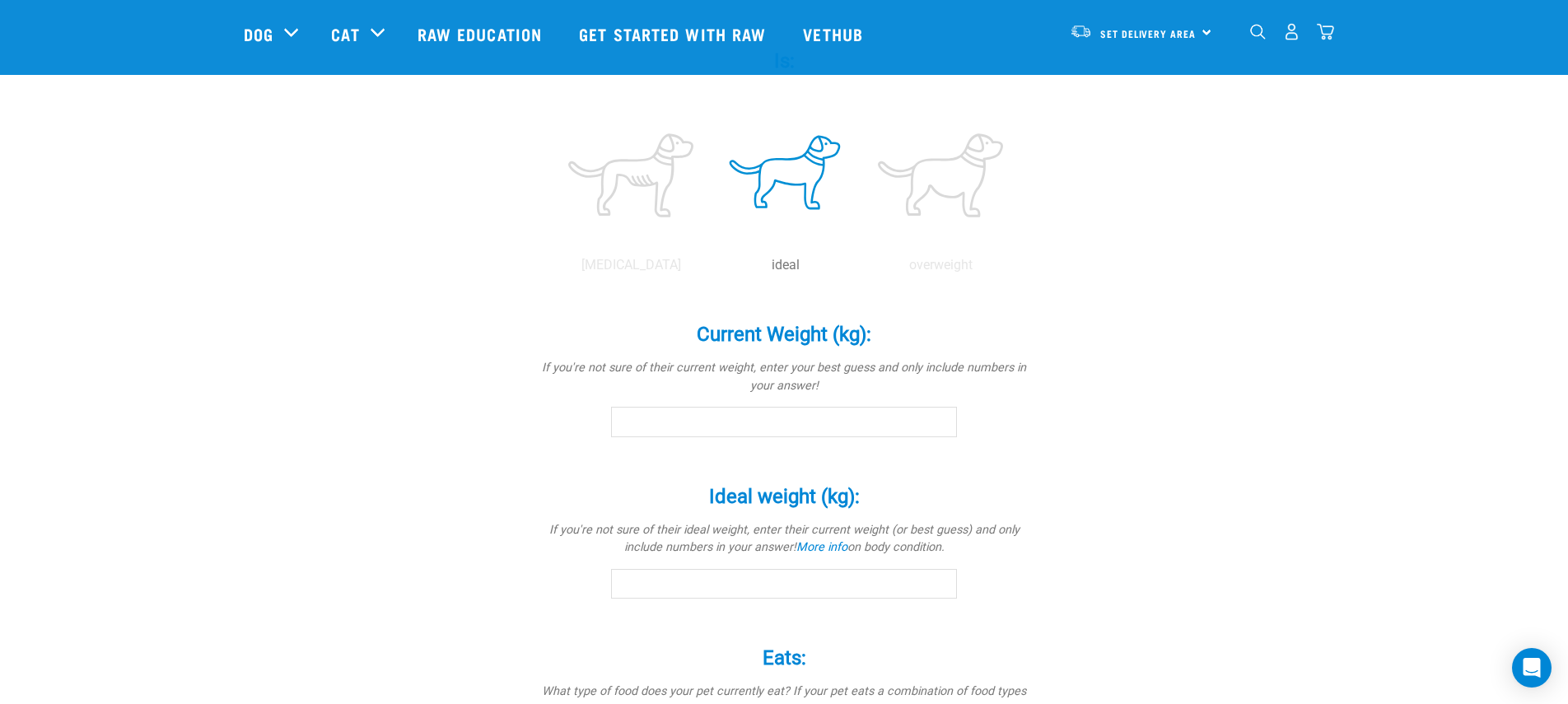
scroll to position [671, 0]
click at [865, 423] on input "Current Weight (kg): *" at bounding box center [783, 417] width 346 height 30
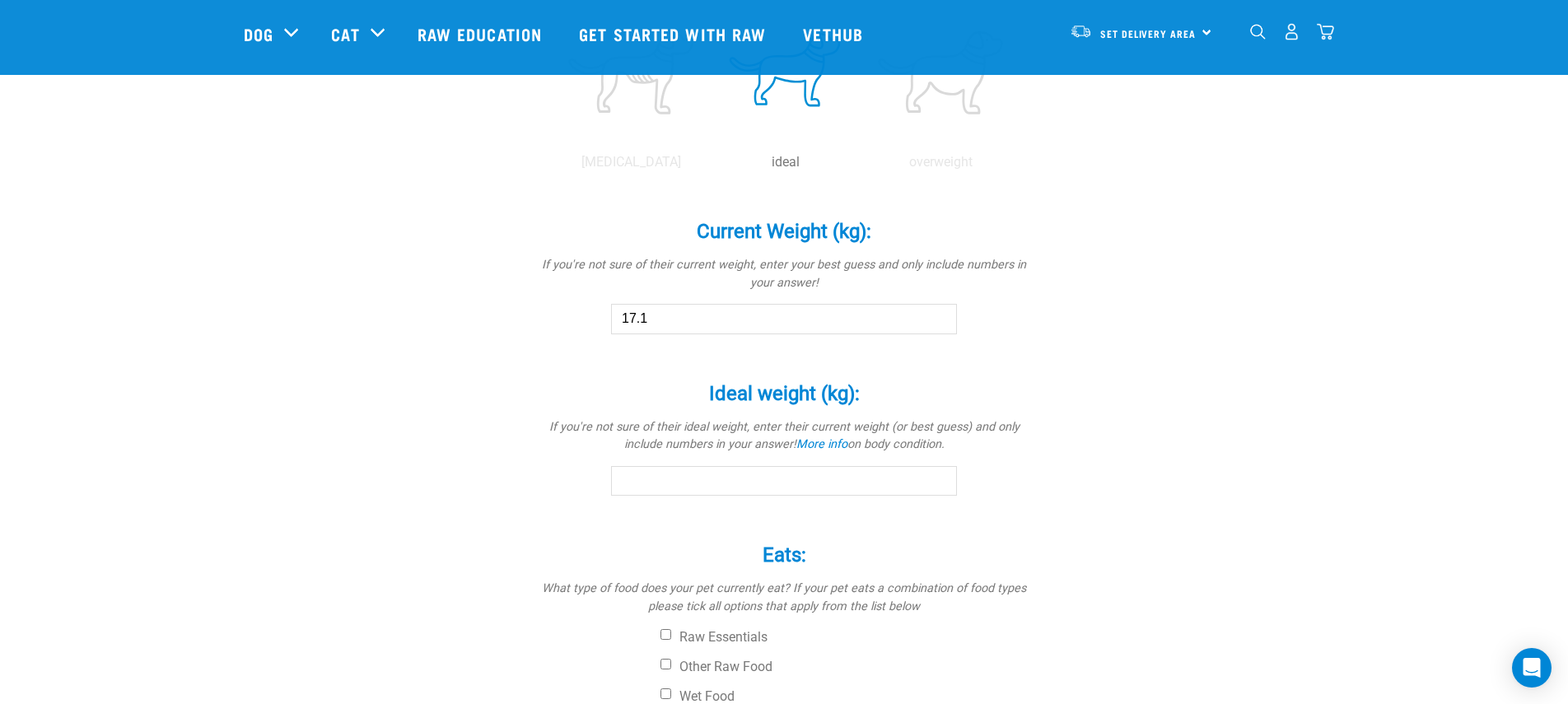
scroll to position [789, 0]
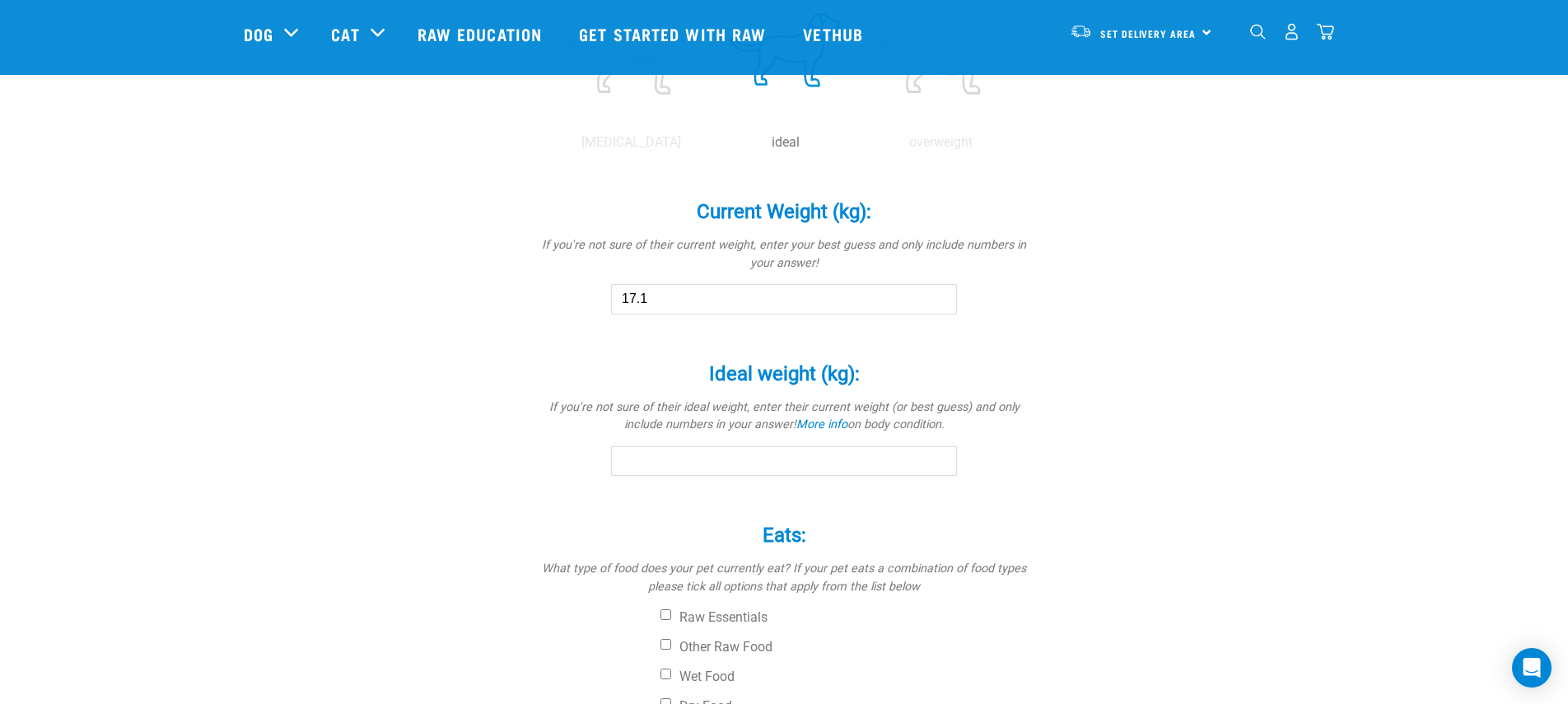
type input "17.1"
click at [815, 462] on input "Ideal weight (kg): *" at bounding box center [783, 461] width 346 height 30
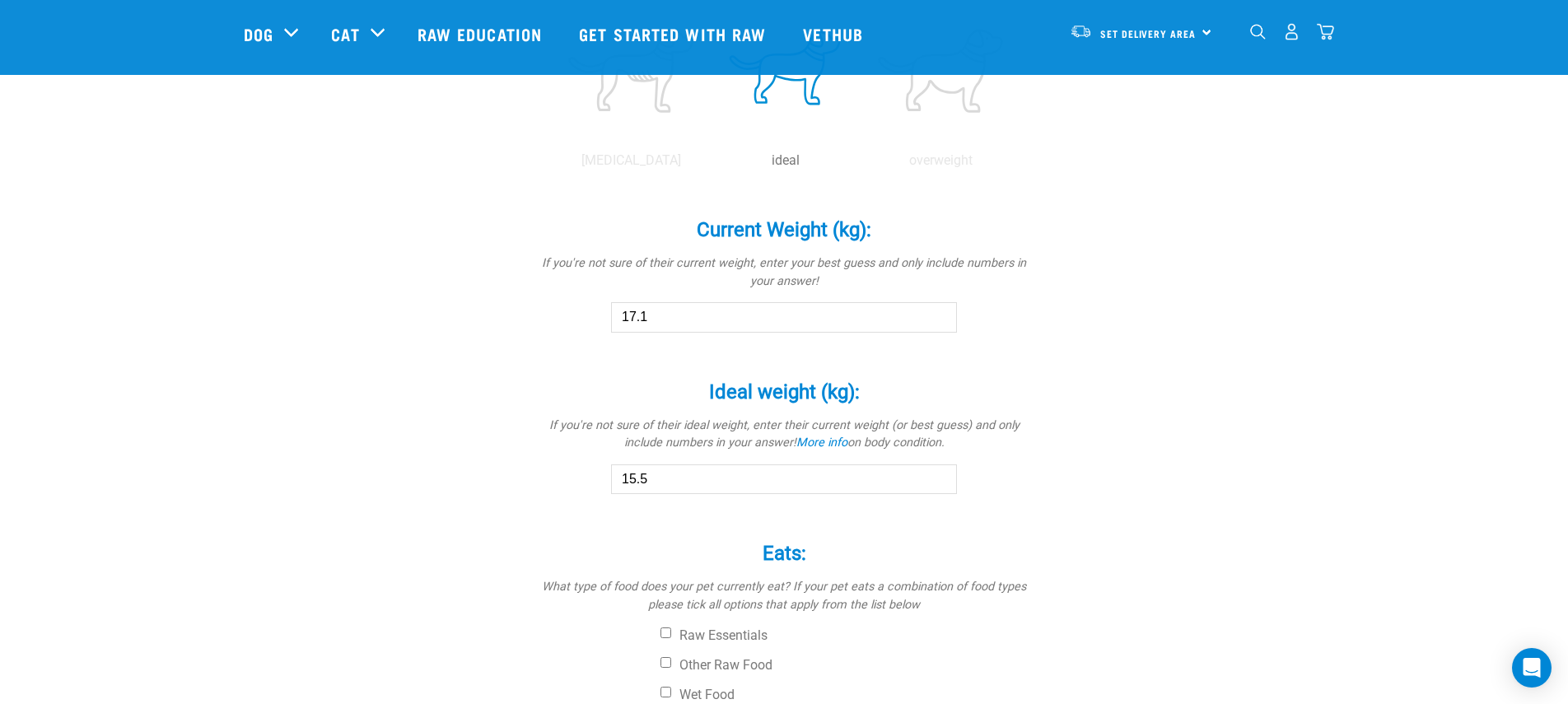
scroll to position [776, 0]
click at [823, 468] on input "18.8" at bounding box center [783, 474] width 346 height 30
type input "19"
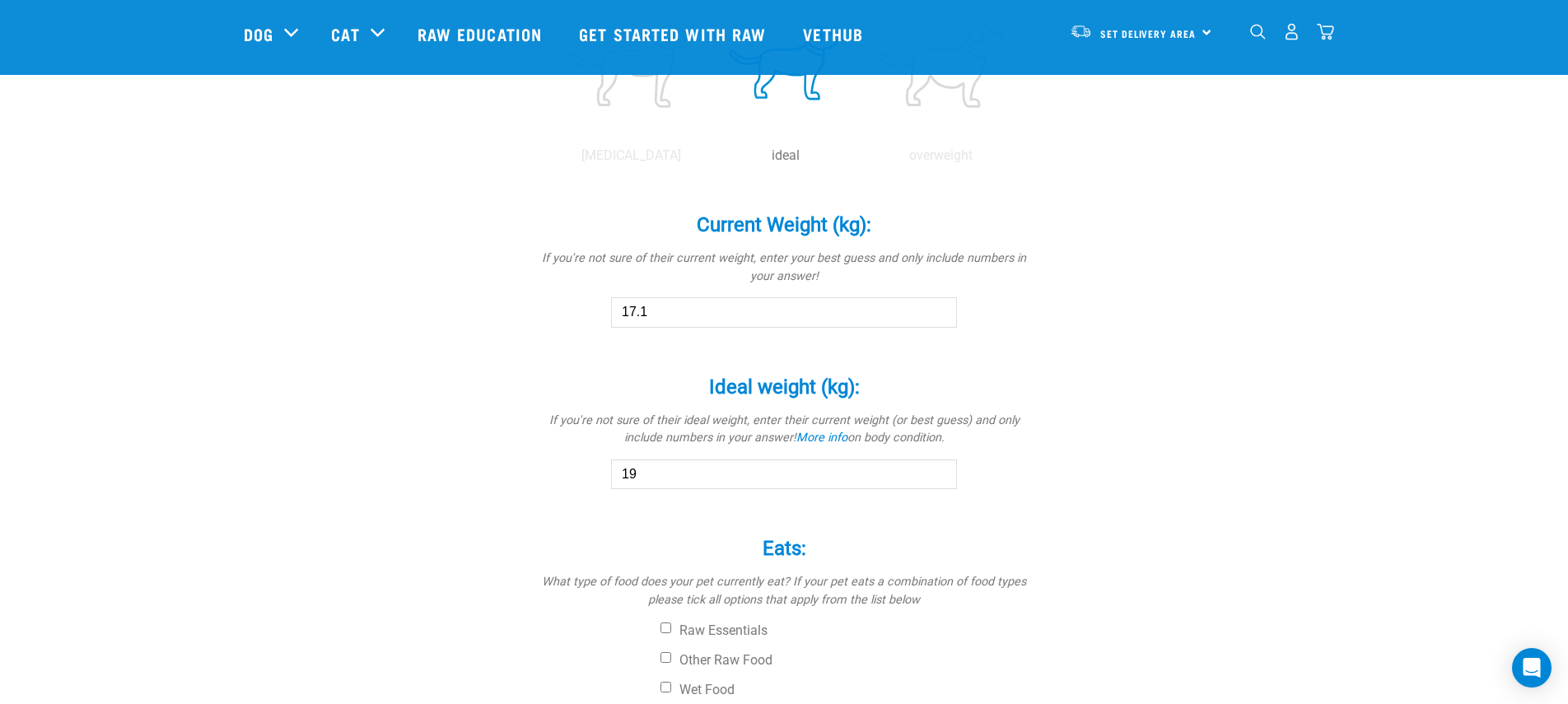
click at [523, 604] on div "george Is a (breed): * If your pet is a mix of breeds, select as many as you kn…" at bounding box center [784, 117] width 1080 height 1522
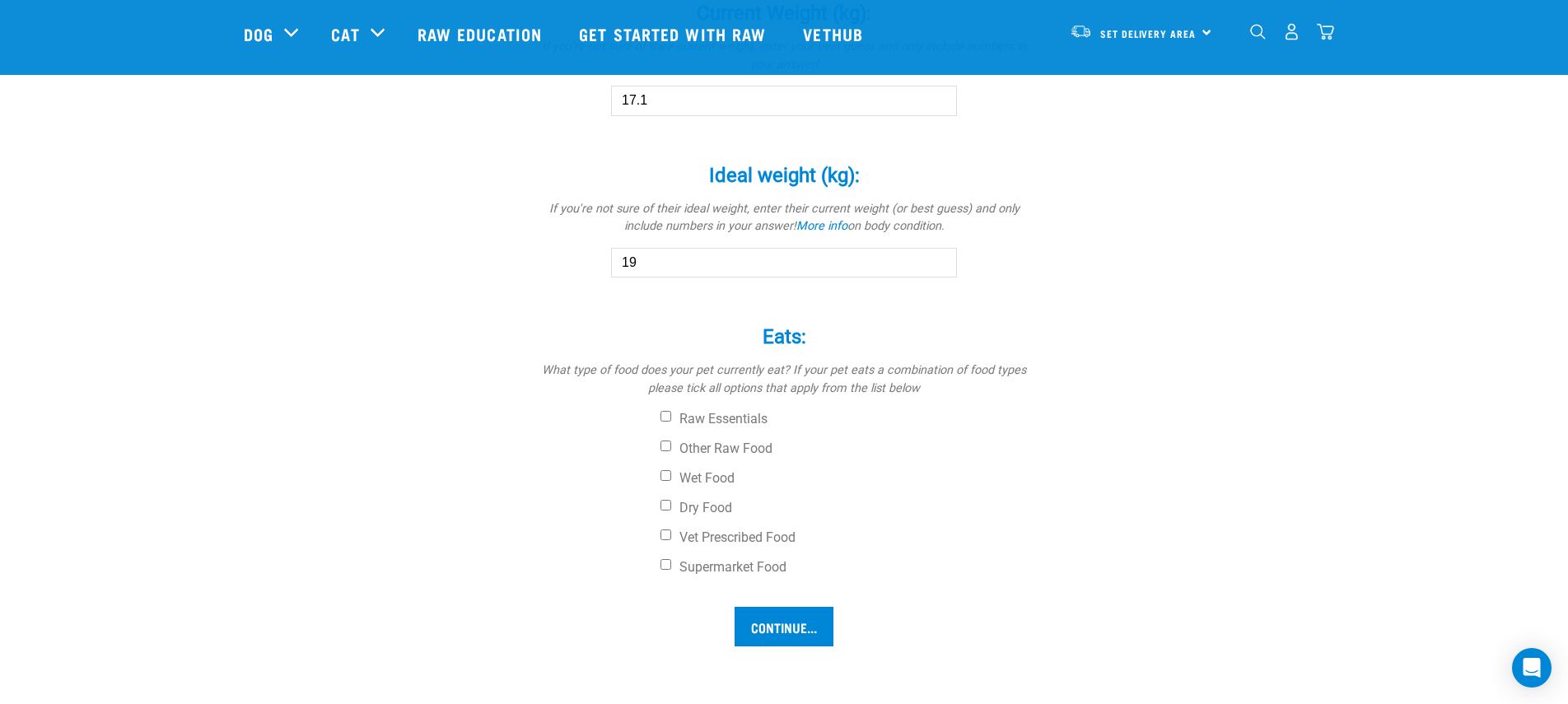
scroll to position [994, 0]
click at [703, 474] on label "Wet Food" at bounding box center [845, 471] width 370 height 16
click at [671, 474] on input "Wet Food" at bounding box center [665, 468] width 11 height 11
checkbox input "true"
click at [695, 498] on label "Dry Food" at bounding box center [845, 501] width 370 height 16
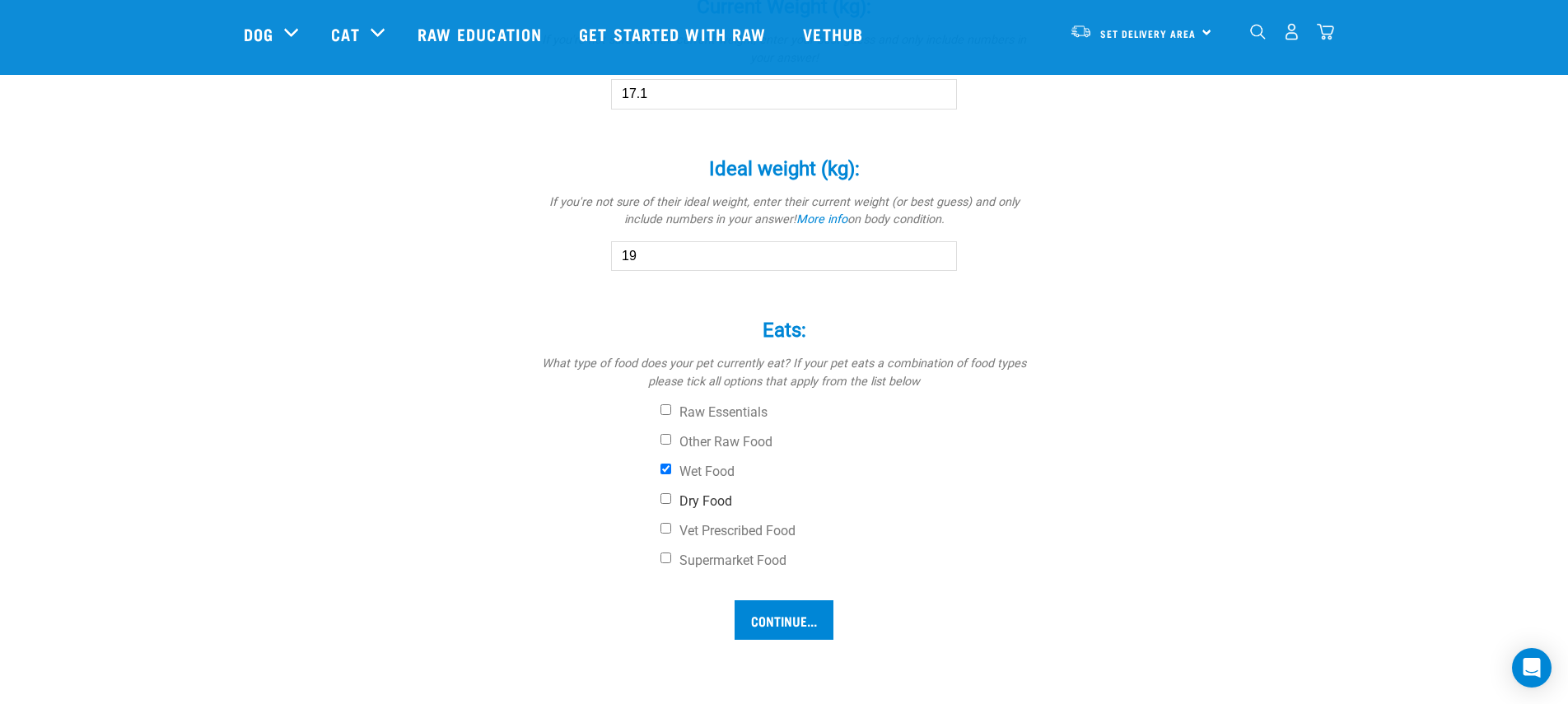
click at [671, 498] on input "Dry Food" at bounding box center [665, 498] width 11 height 11
checkbox input "true"
click at [788, 618] on input "Continue..." at bounding box center [783, 620] width 99 height 39
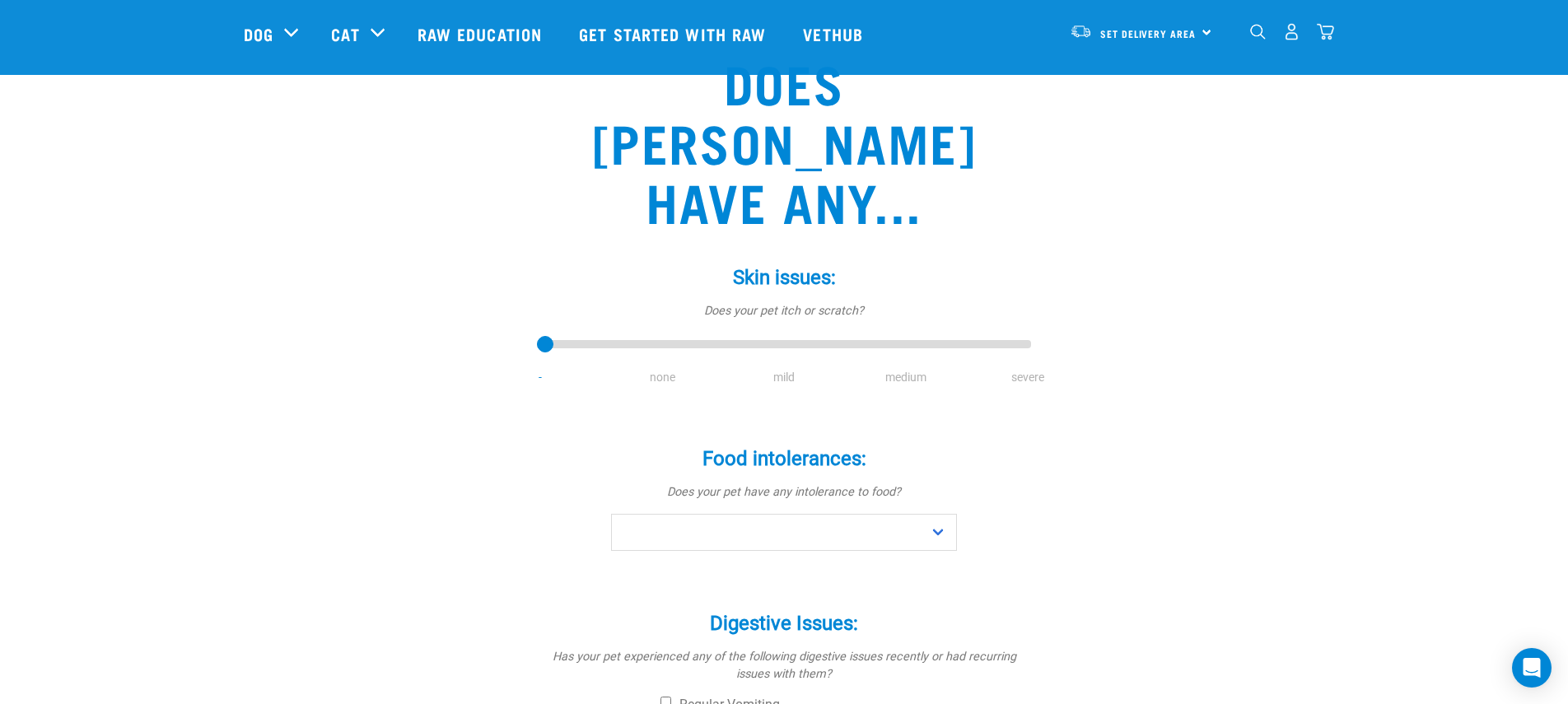
scroll to position [117, 0]
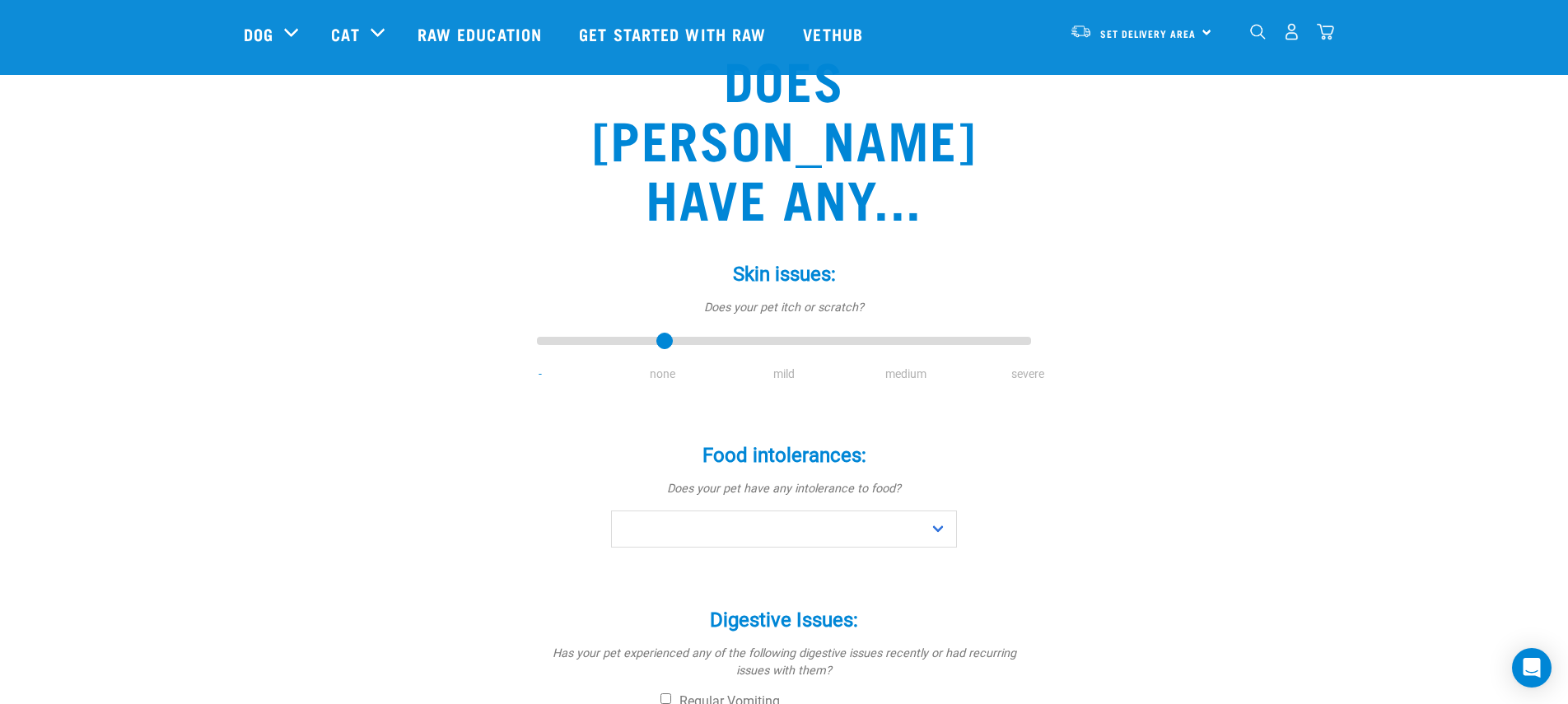
type input "1"
click at [656, 330] on input "range" at bounding box center [784, 342] width 494 height 23
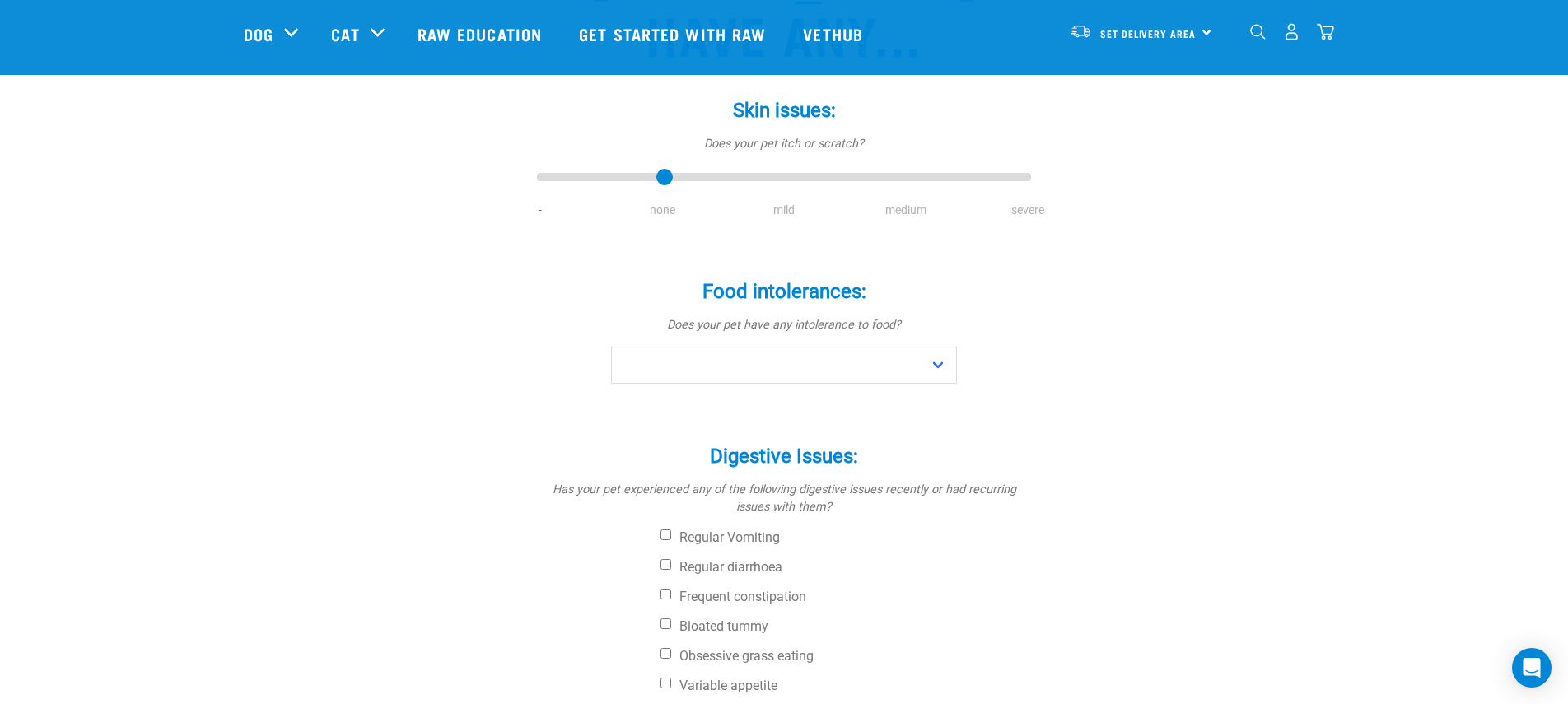
scroll to position [399, 0]
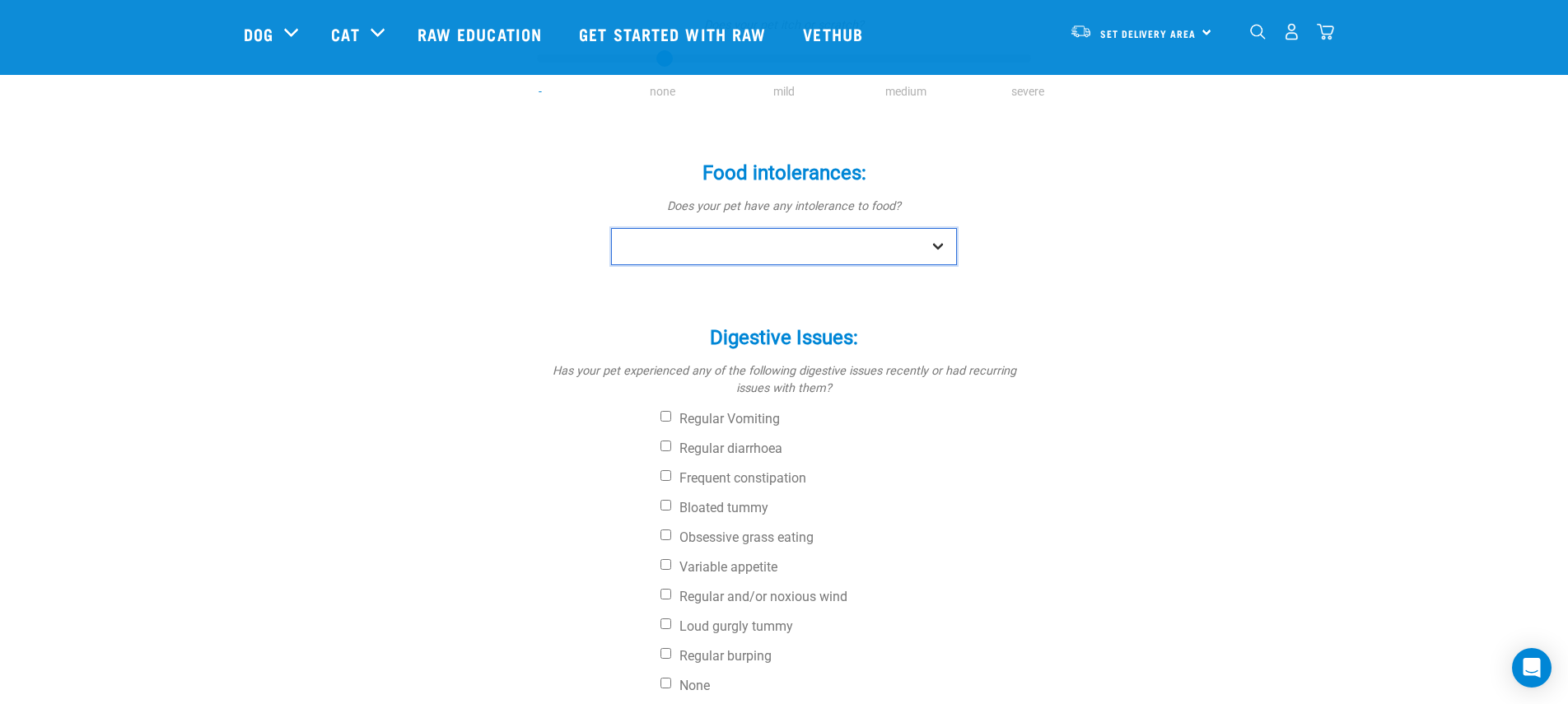
click at [778, 228] on select "No Yes" at bounding box center [783, 246] width 346 height 37
select select "no"
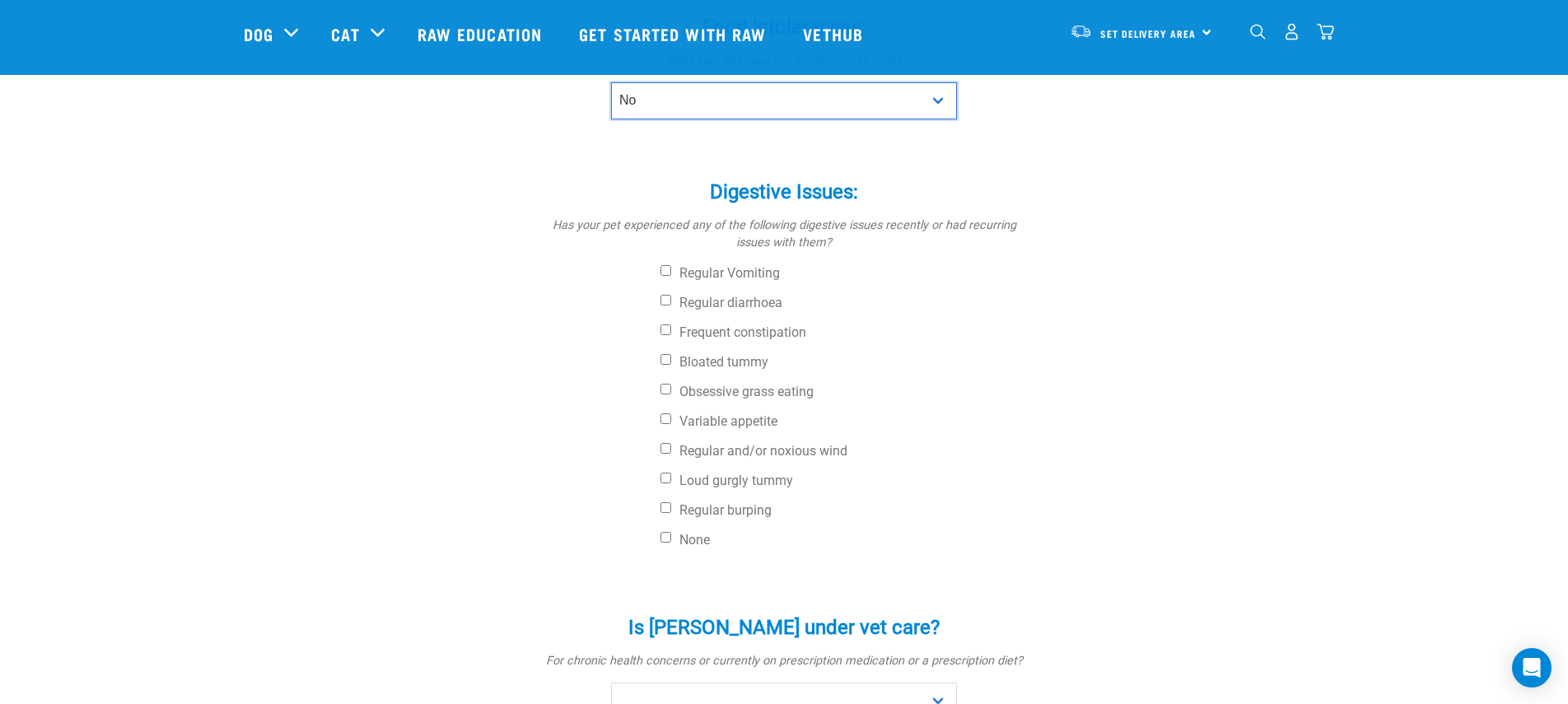
scroll to position [548, 0]
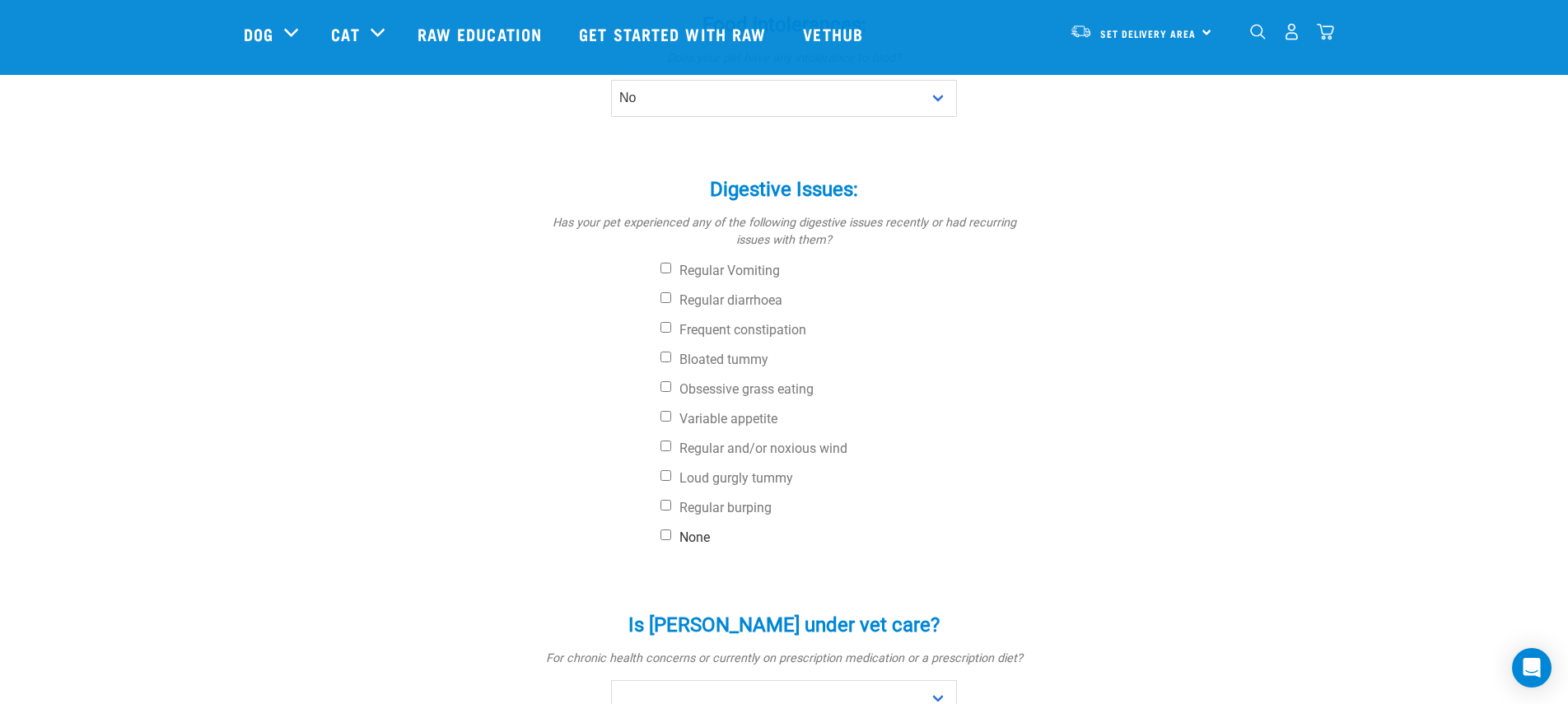
click at [663, 530] on input "None" at bounding box center [665, 534] width 11 height 11
checkbox input "true"
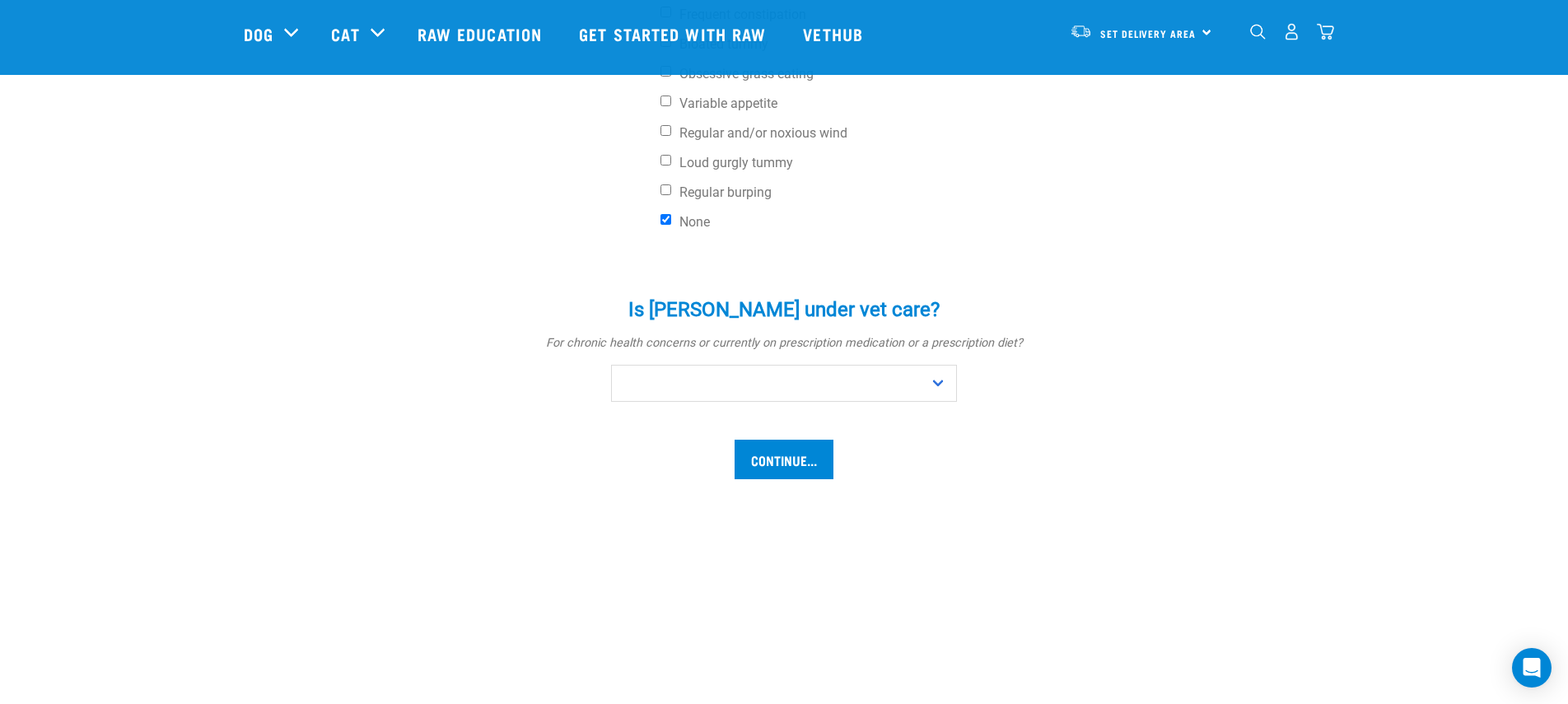
scroll to position [901, 0]
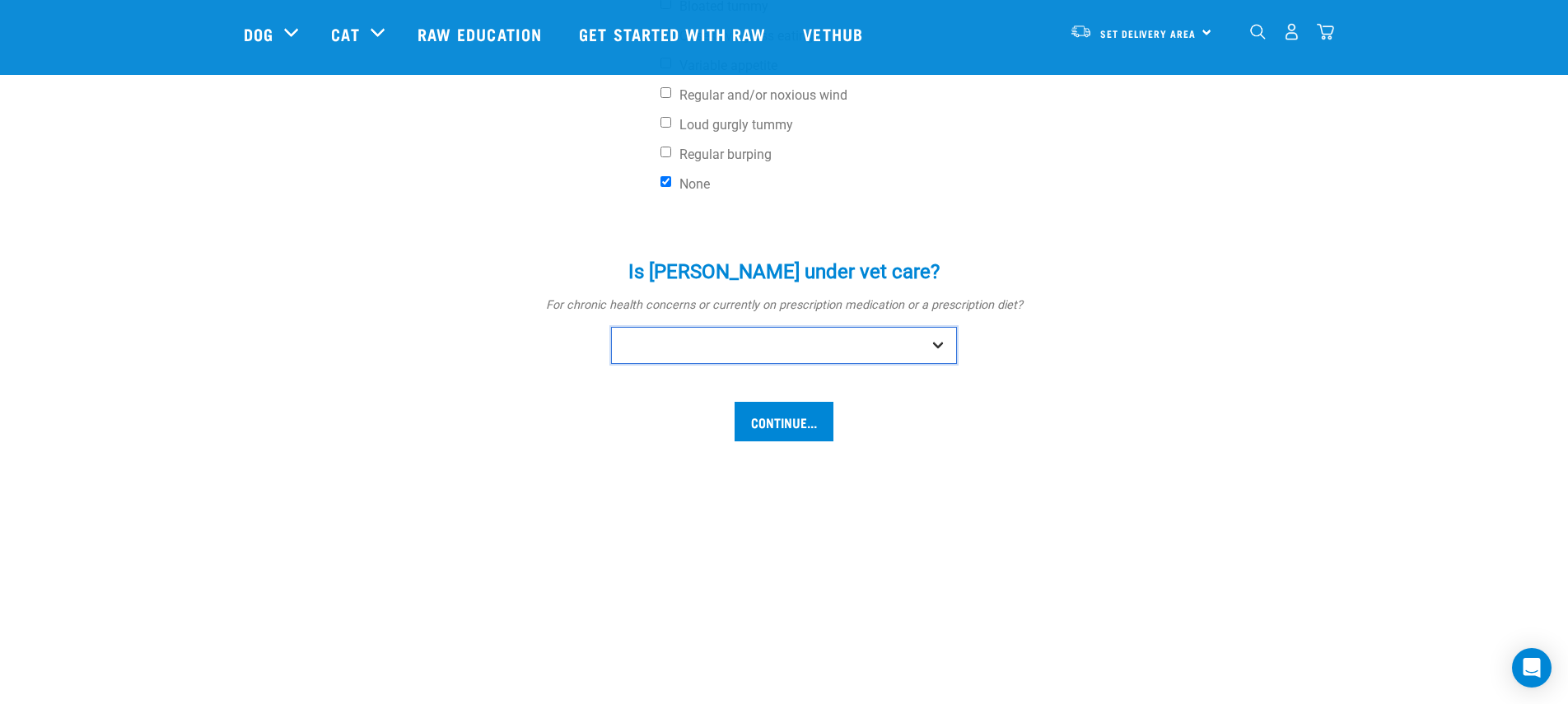
click at [746, 327] on select "No Yes" at bounding box center [783, 345] width 346 height 37
select select "no"
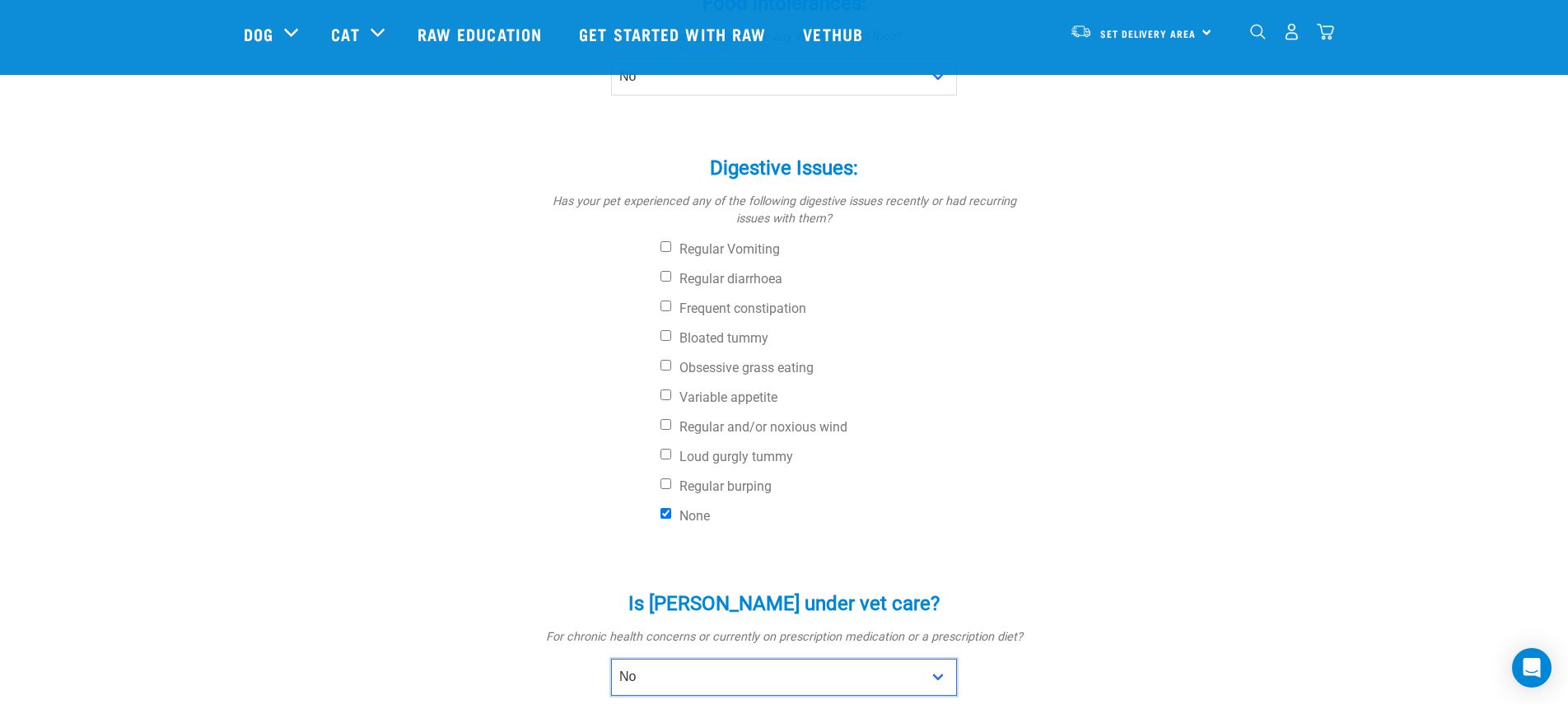
scroll to position [686, 0]
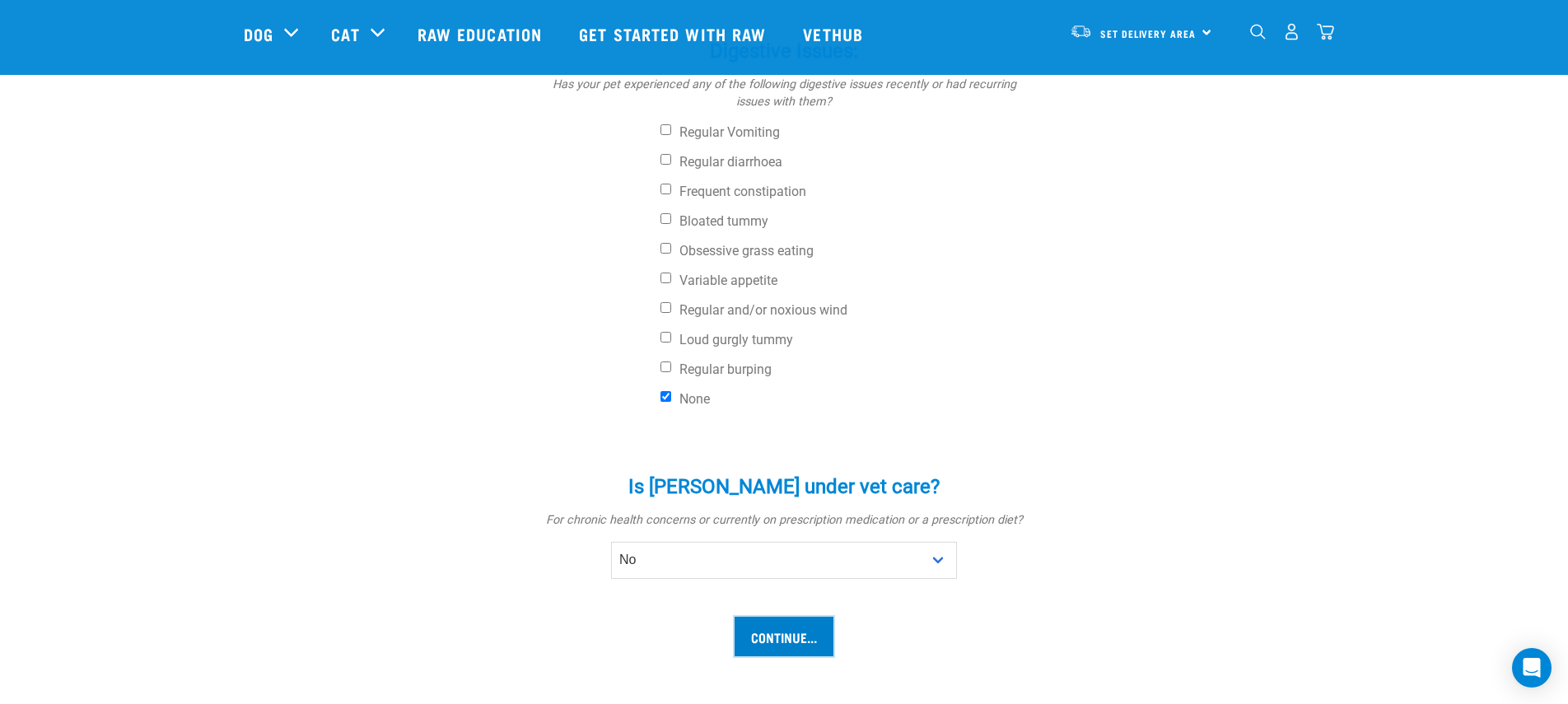
click at [803, 617] on input "Continue..." at bounding box center [783, 636] width 99 height 39
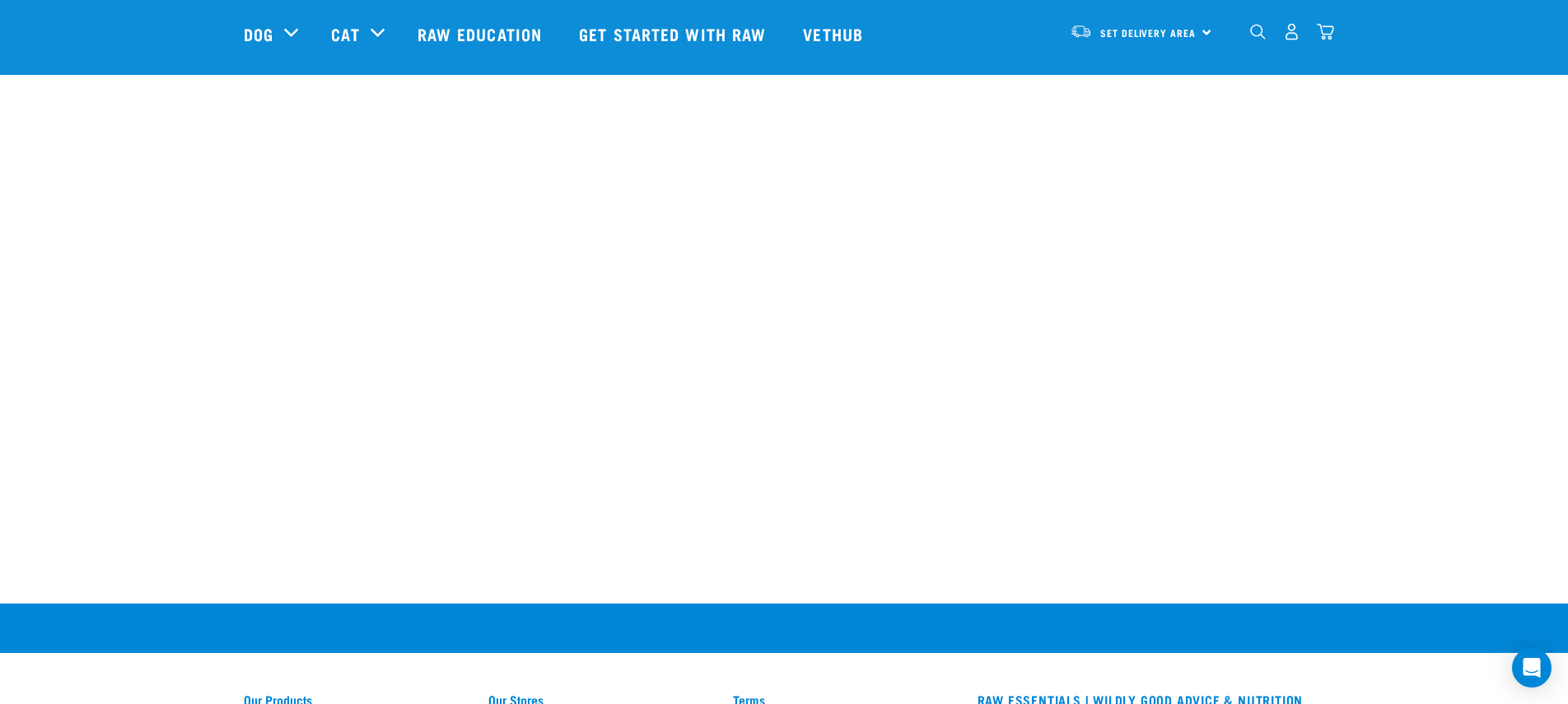
scroll to position [1805, 0]
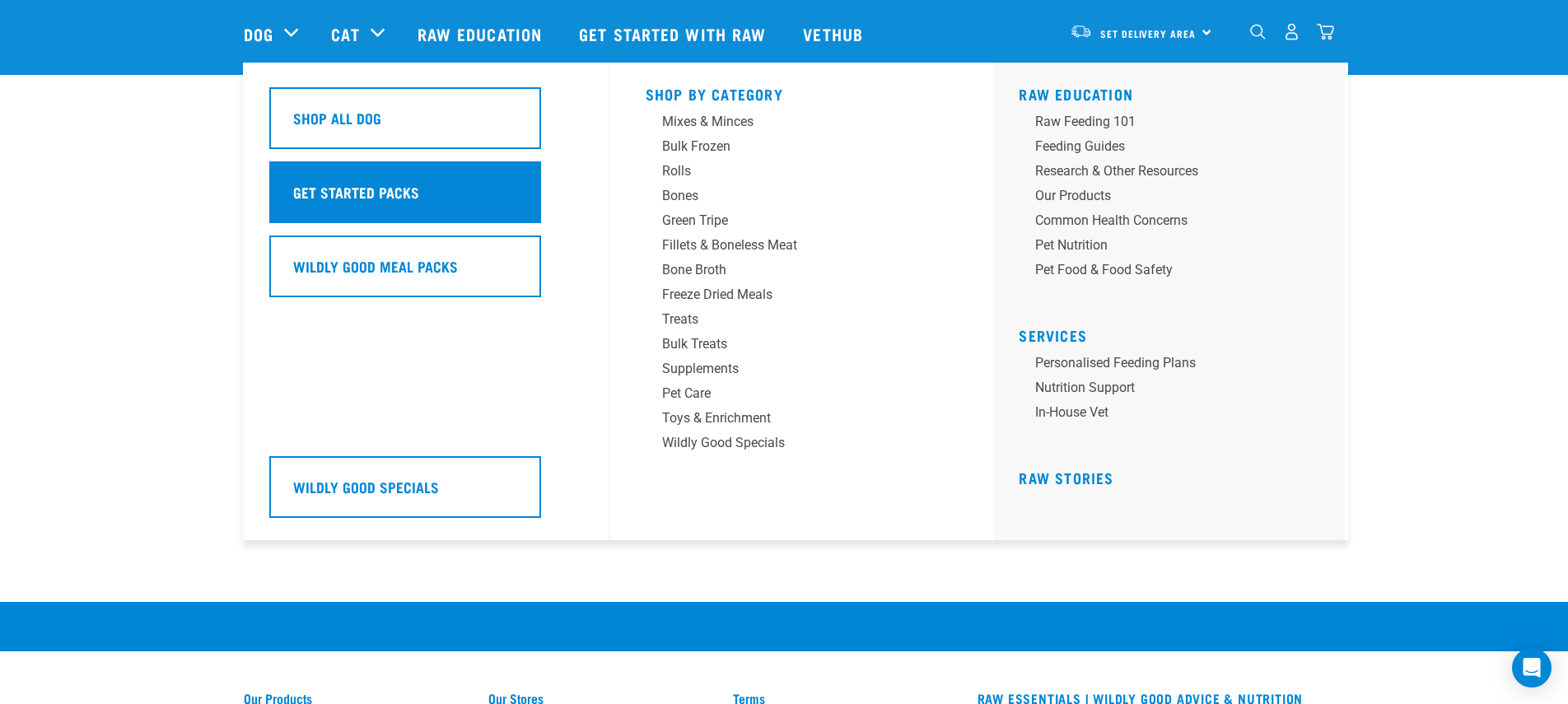
click at [363, 190] on h5 "Get Started Packs" at bounding box center [356, 192] width 126 height 21
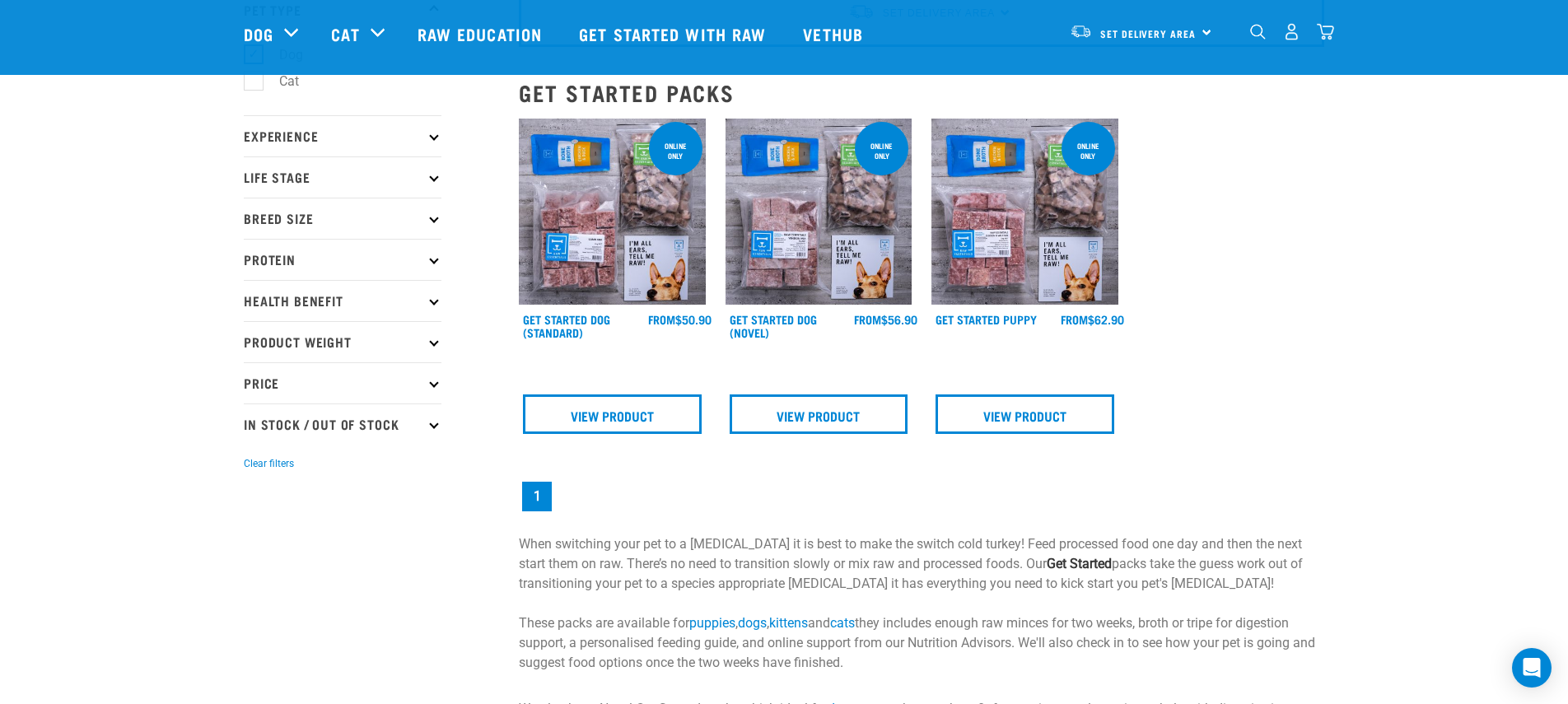
scroll to position [162, 0]
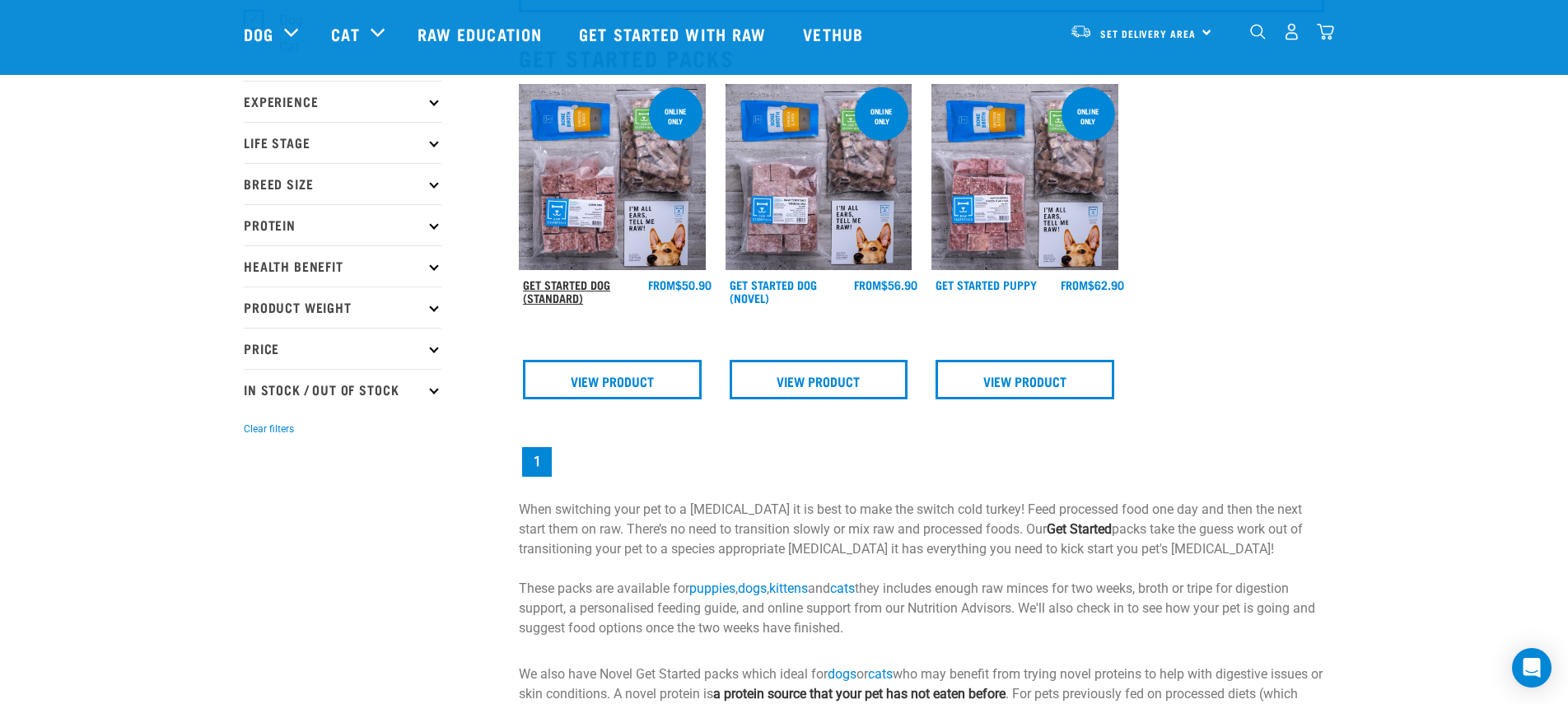
drag, startPoint x: 579, startPoint y: 282, endPoint x: 564, endPoint y: 292, distance: 18.0
click at [579, 282] on link "Get Started Dog (Standard)" at bounding box center [566, 291] width 87 height 19
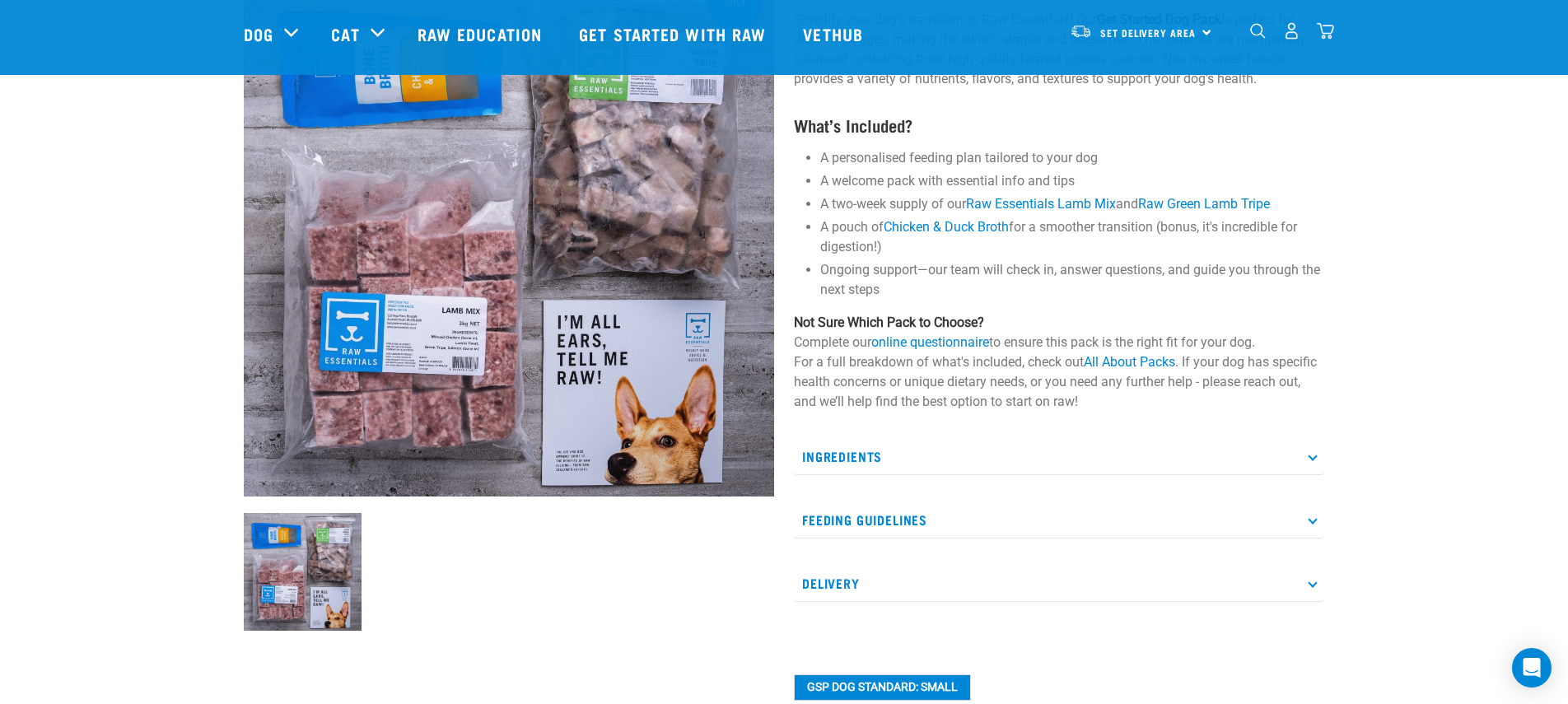
scroll to position [156, 0]
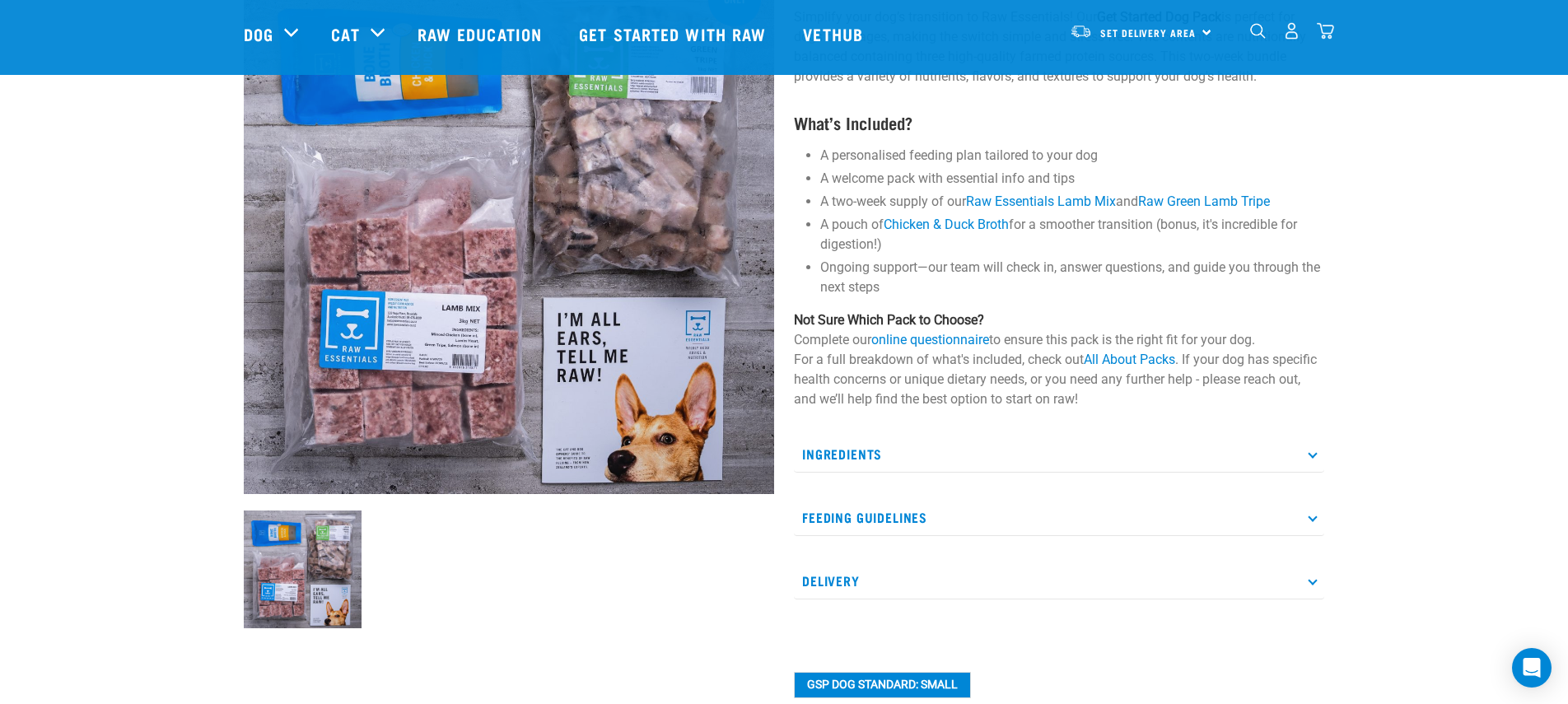
click at [890, 511] on p "Feeding Guidelines" at bounding box center [1059, 517] width 530 height 37
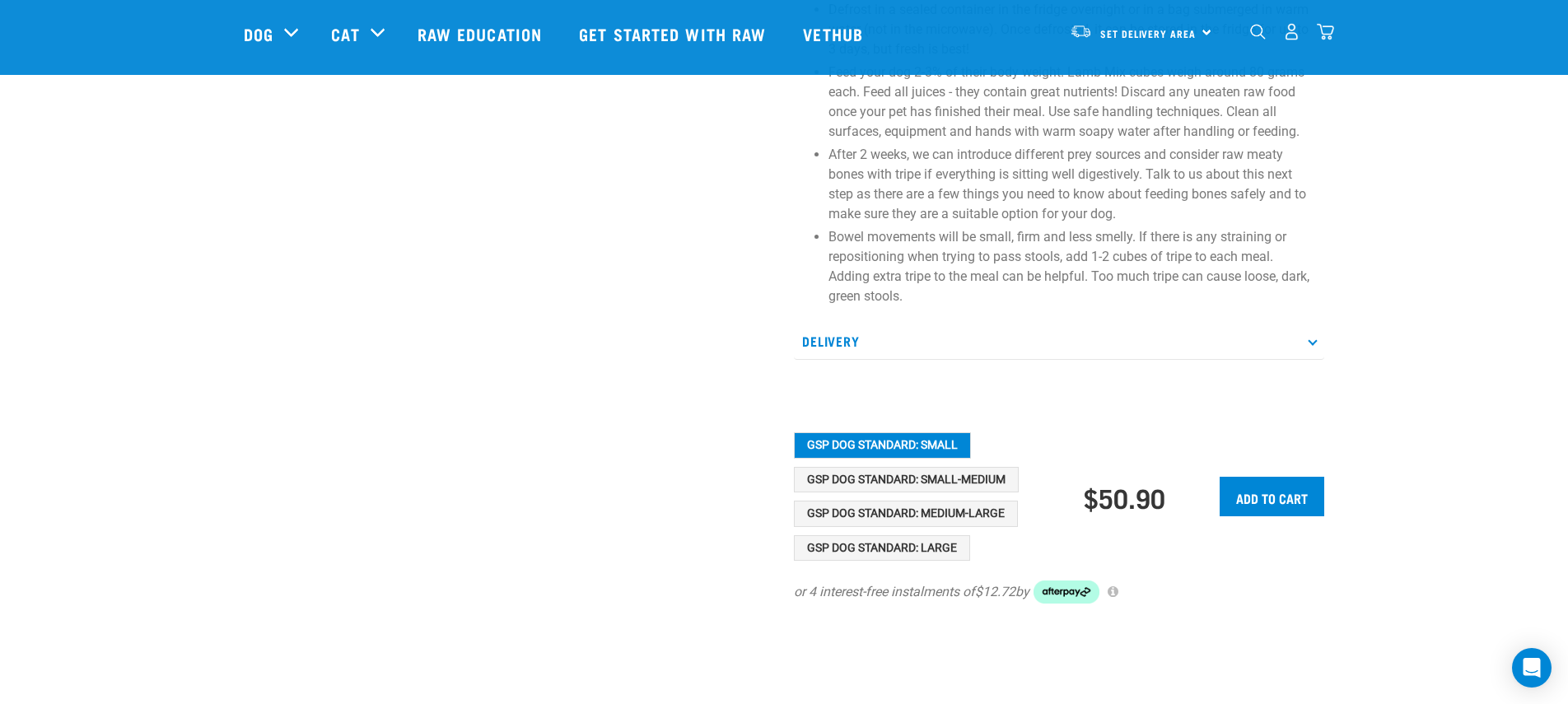
scroll to position [821, 0]
click at [935, 514] on button "GSP Dog Standard: Medium-Large" at bounding box center [906, 512] width 224 height 27
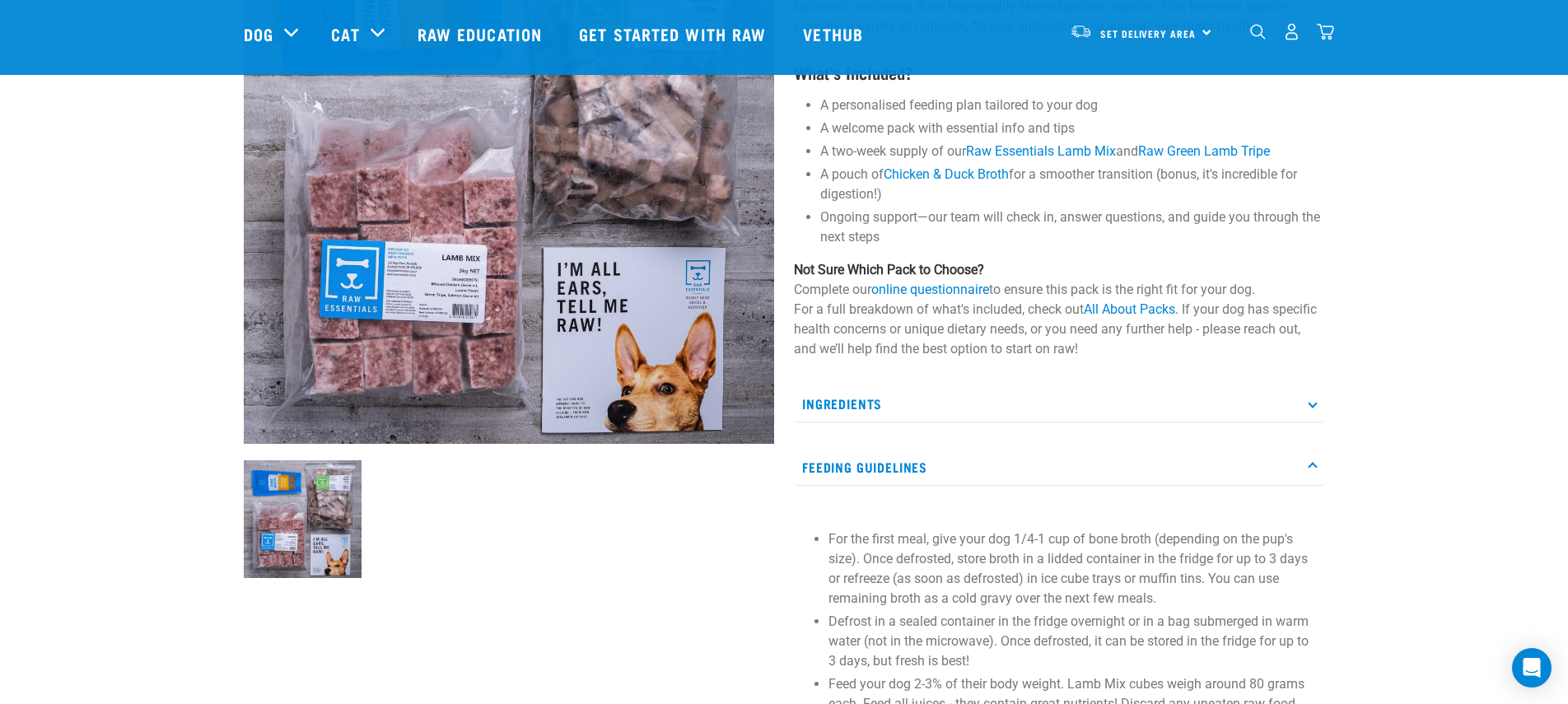
scroll to position [194, 0]
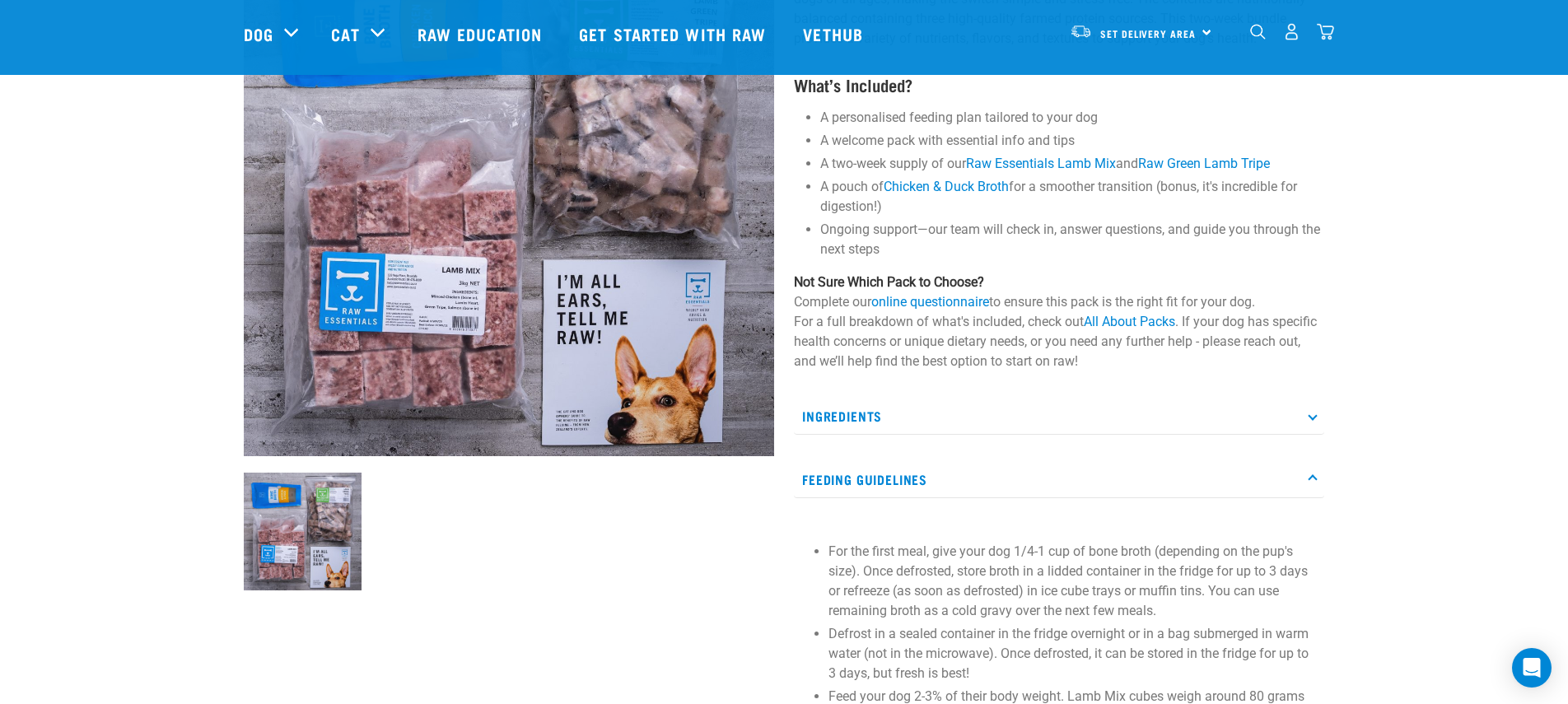
click at [986, 475] on p "Feeding Guidelines" at bounding box center [1059, 480] width 530 height 37
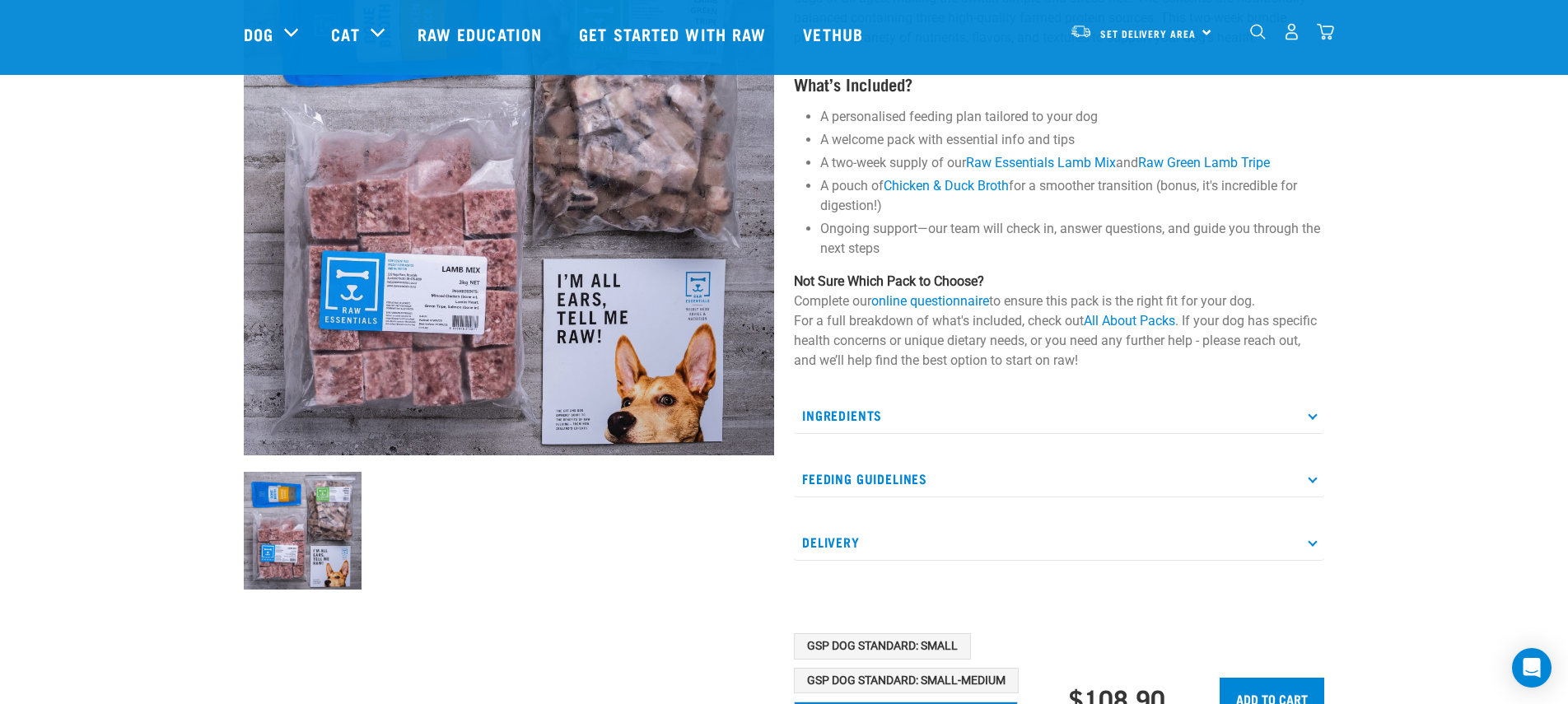
click at [969, 432] on p "Ingredients" at bounding box center [1059, 416] width 530 height 37
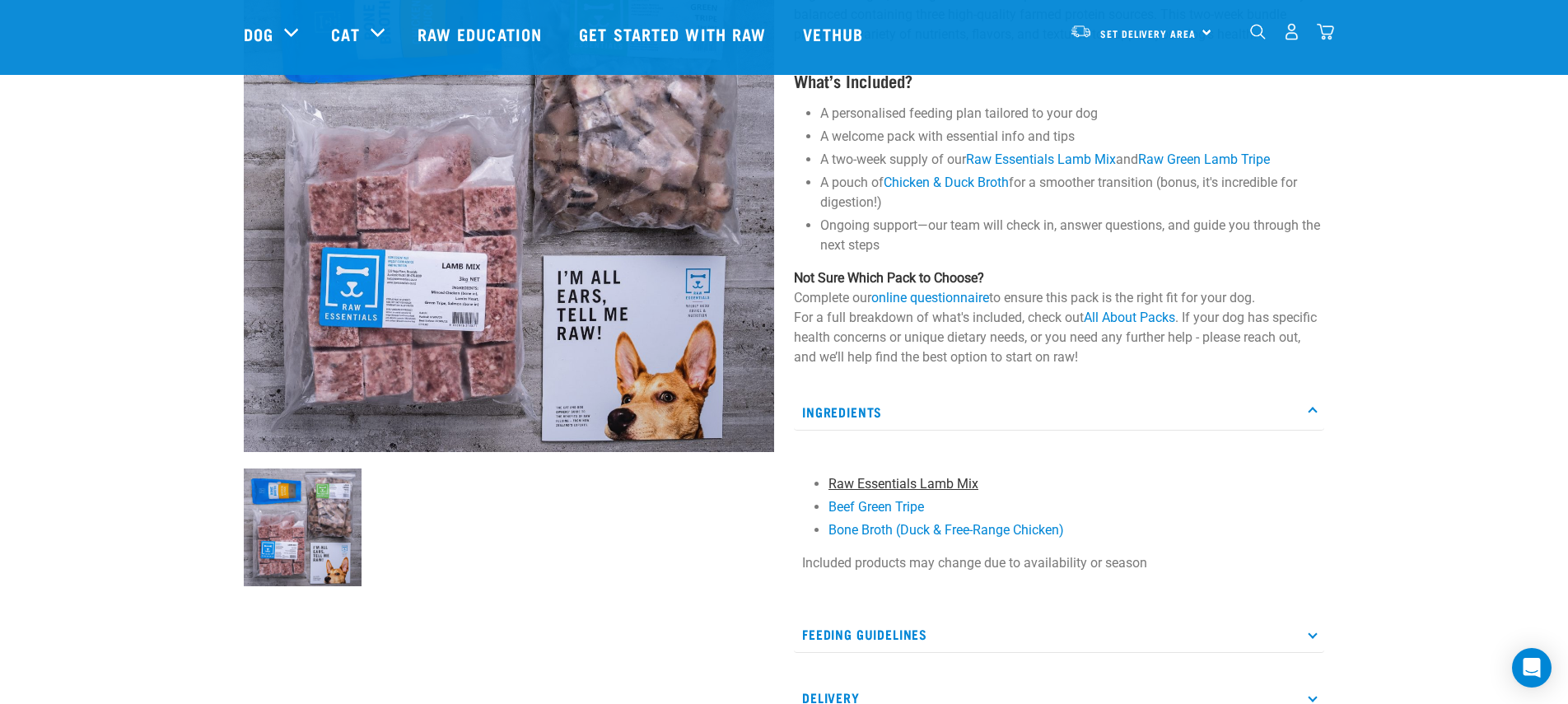
click at [893, 484] on link "Raw Essentials Lamb Mix" at bounding box center [903, 484] width 150 height 15
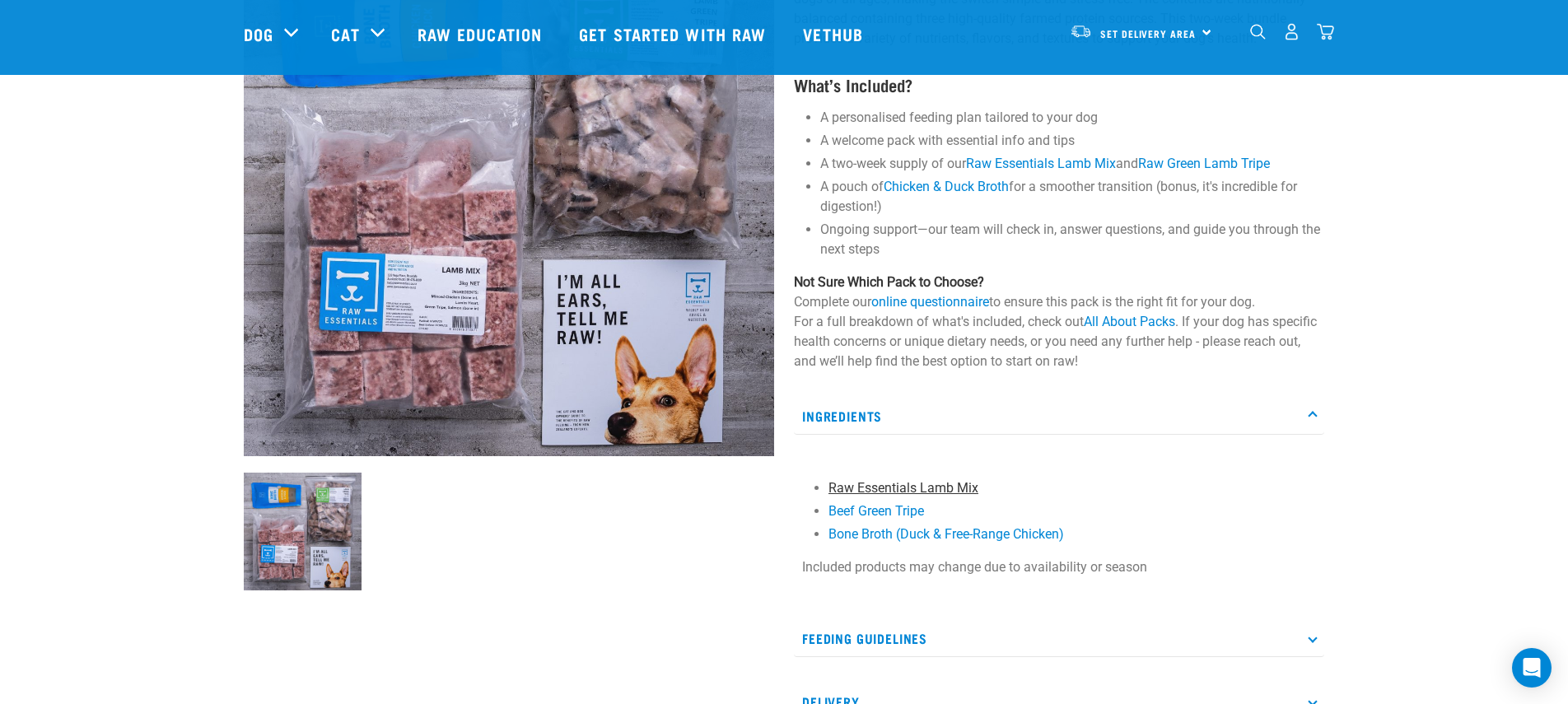
scroll to position [196, 0]
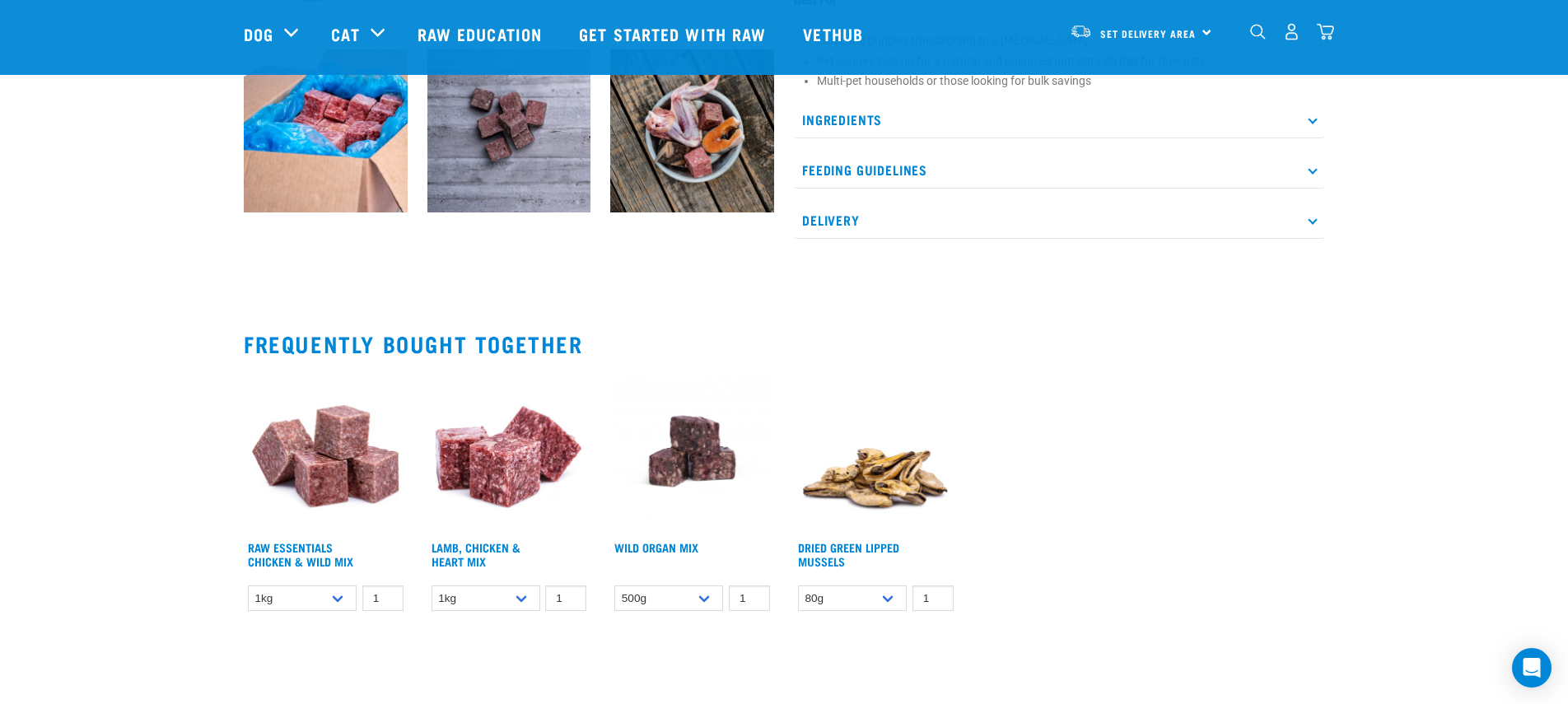
scroll to position [838, 0]
